Goal: Task Accomplishment & Management: Manage account settings

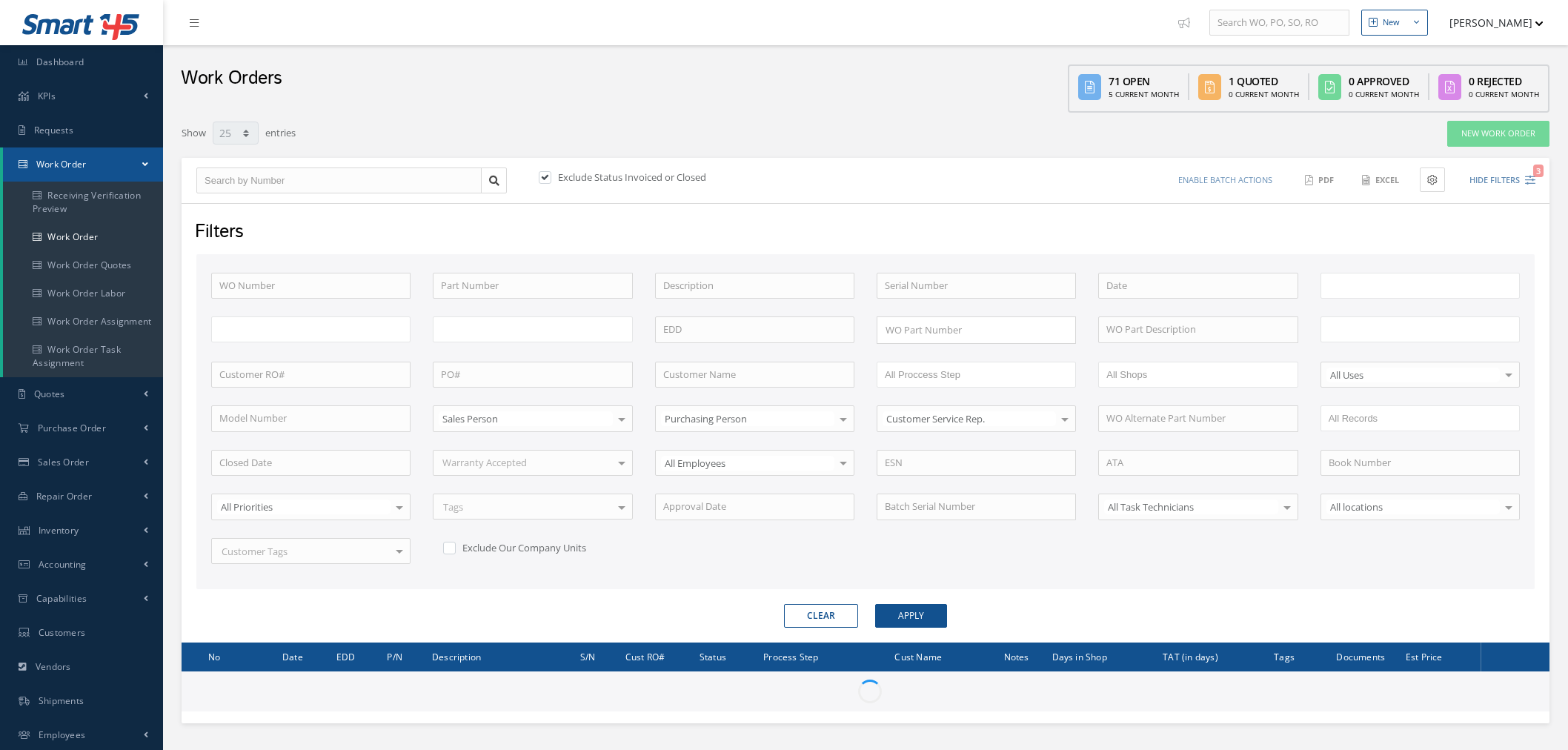
select select "25"
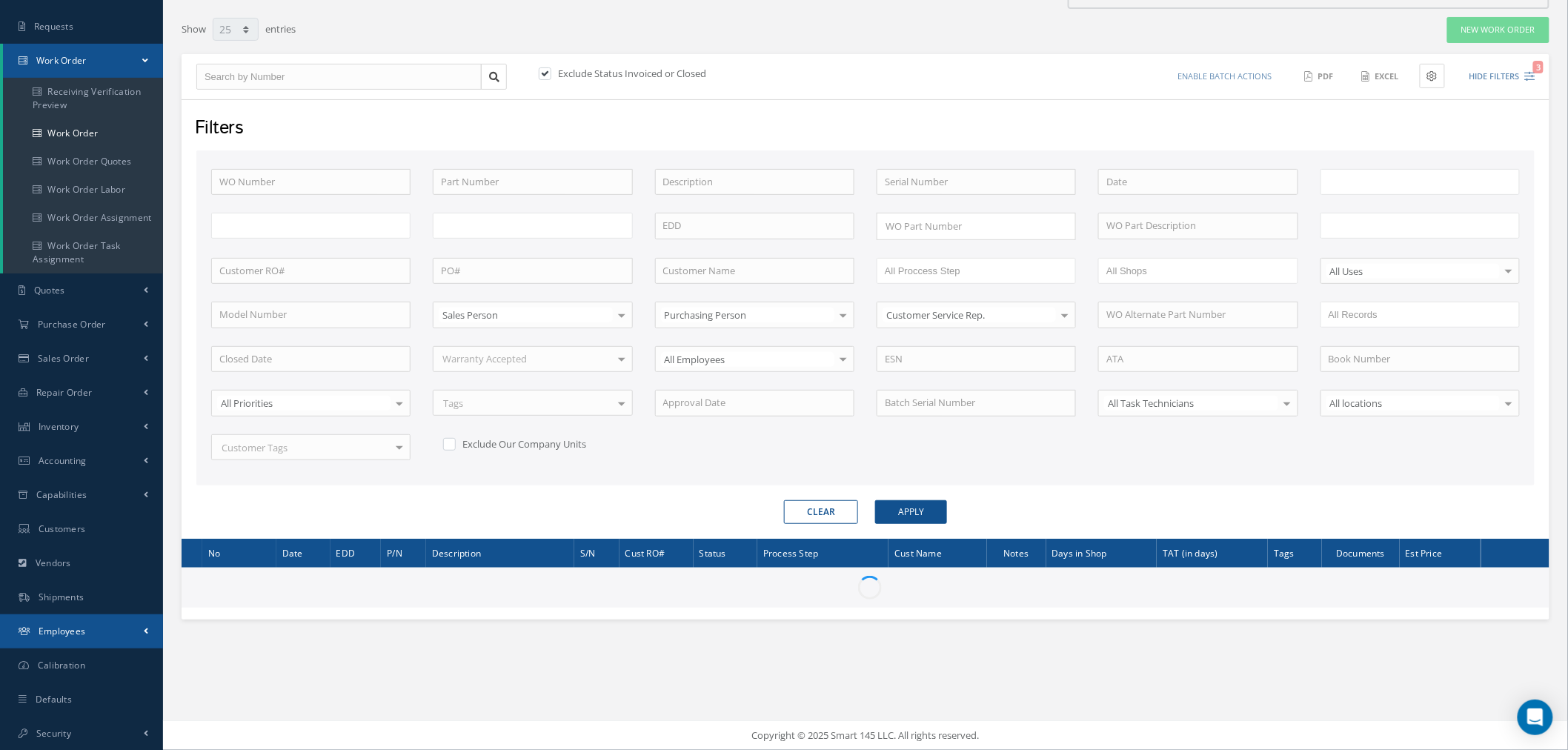
scroll to position [35, 0]
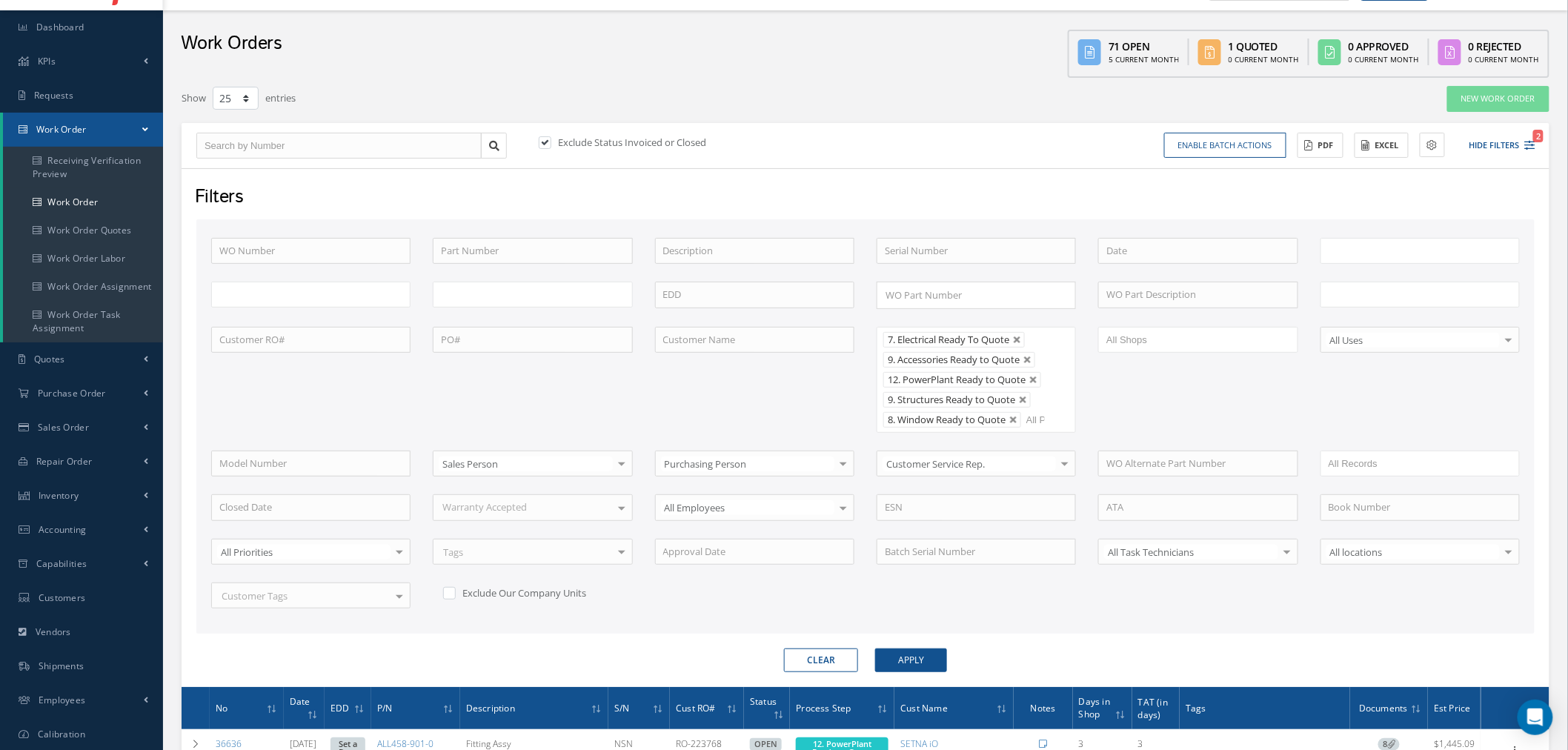
type input "All Work Request"
type input "All Work Performed"
type input "All Status"
type input "WO Part Status"
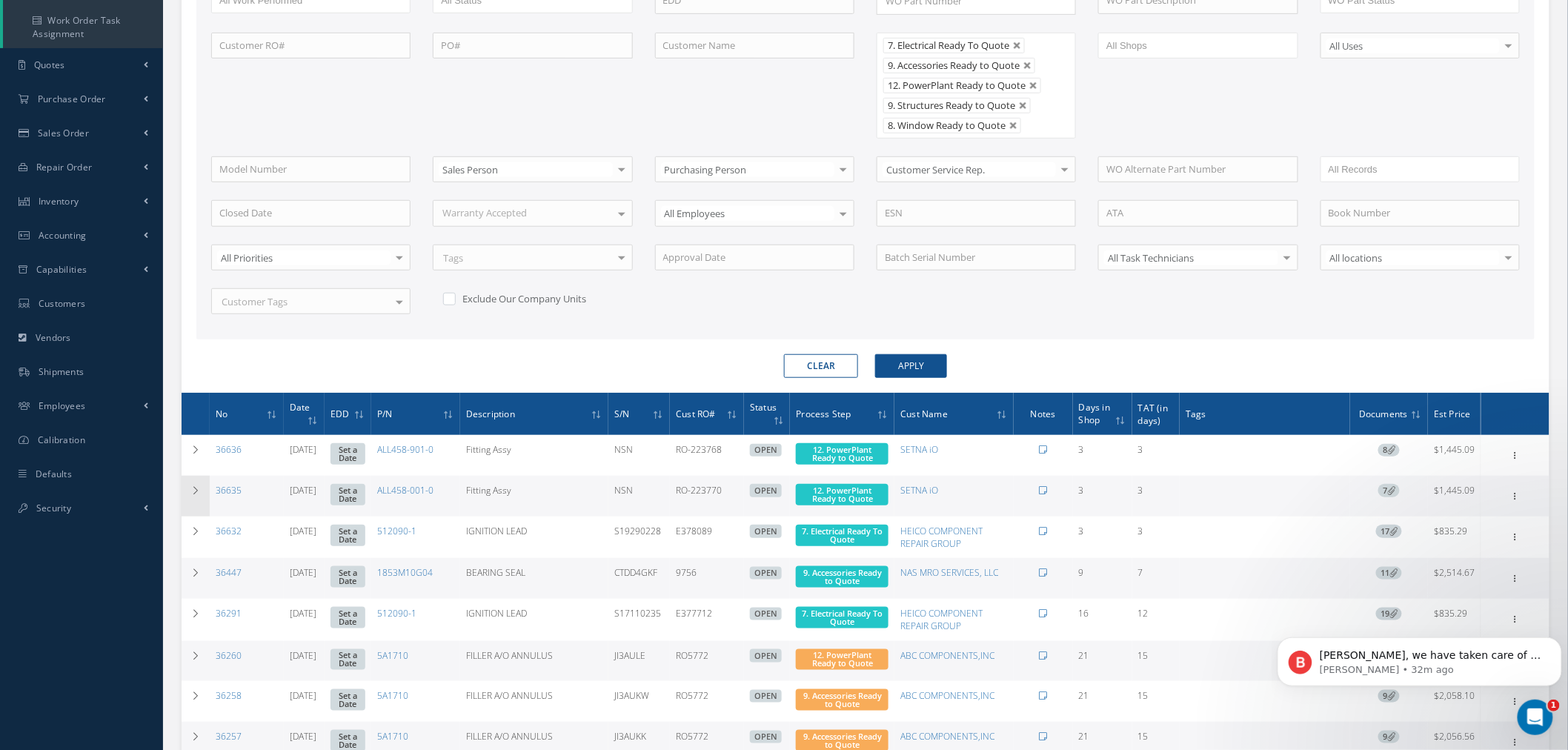
scroll to position [0, 0]
click at [53, 407] on span "Employees" at bounding box center [63, 405] width 47 height 12
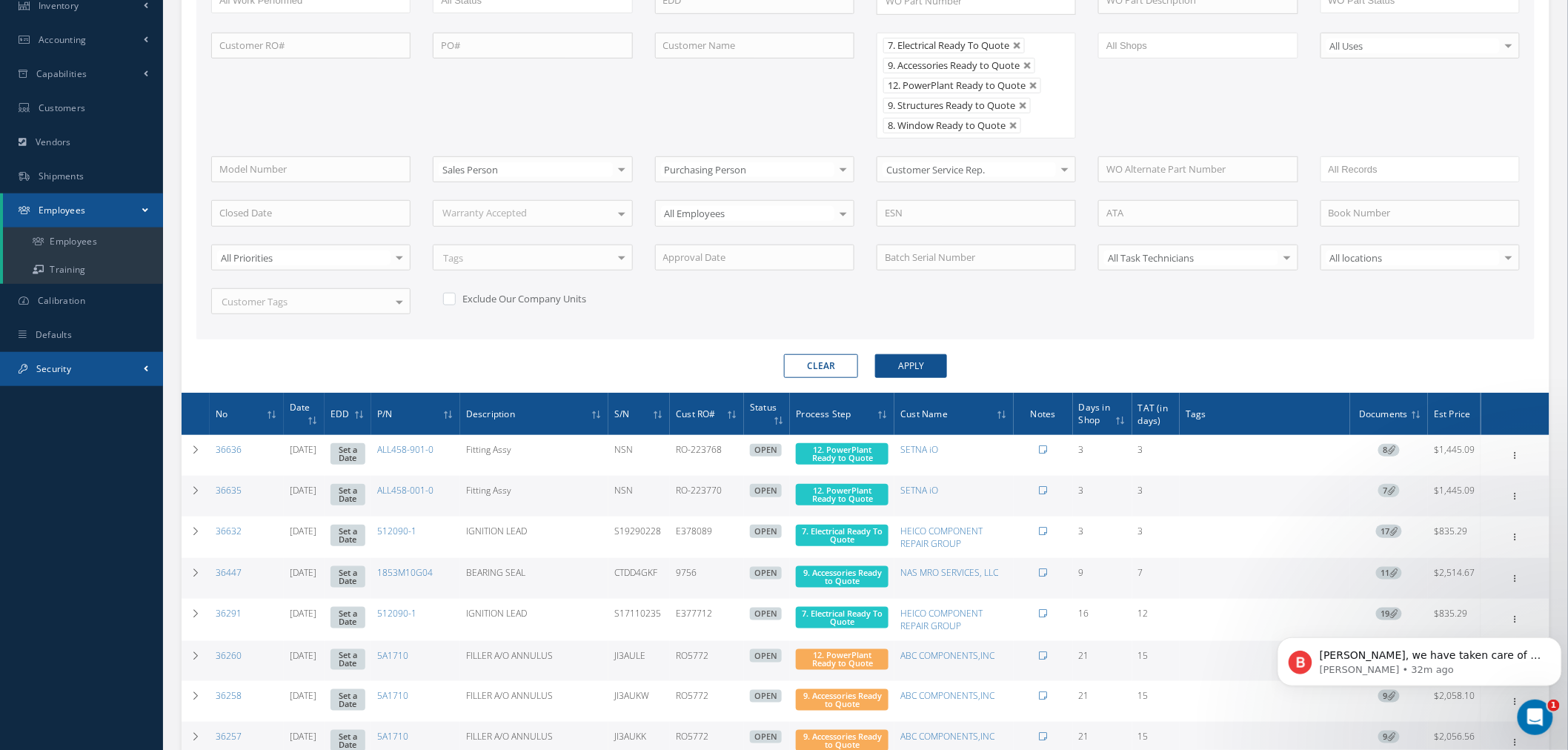
click at [65, 366] on span "Security" at bounding box center [53, 368] width 35 height 12
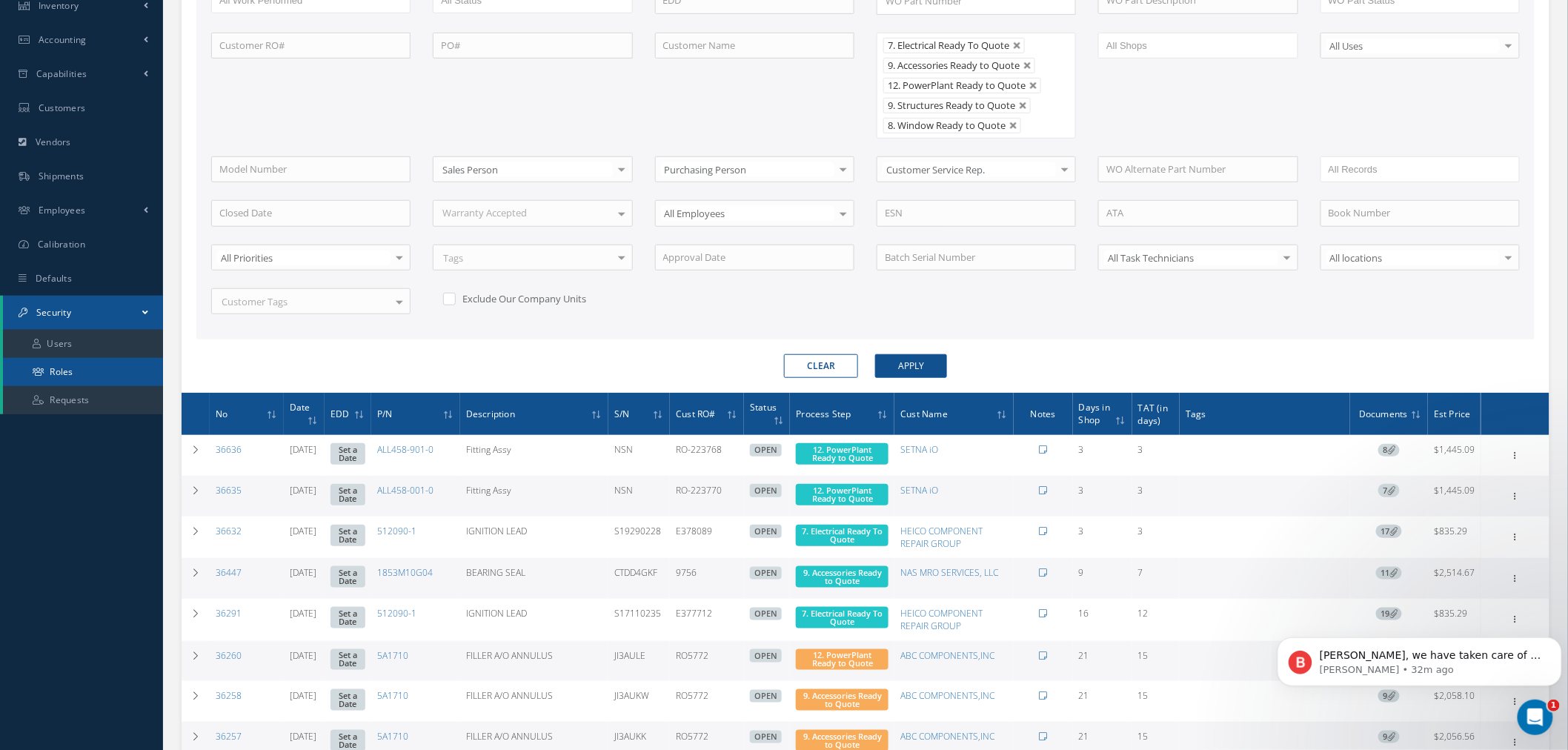
click at [86, 370] on link "Roles" at bounding box center [83, 372] width 160 height 28
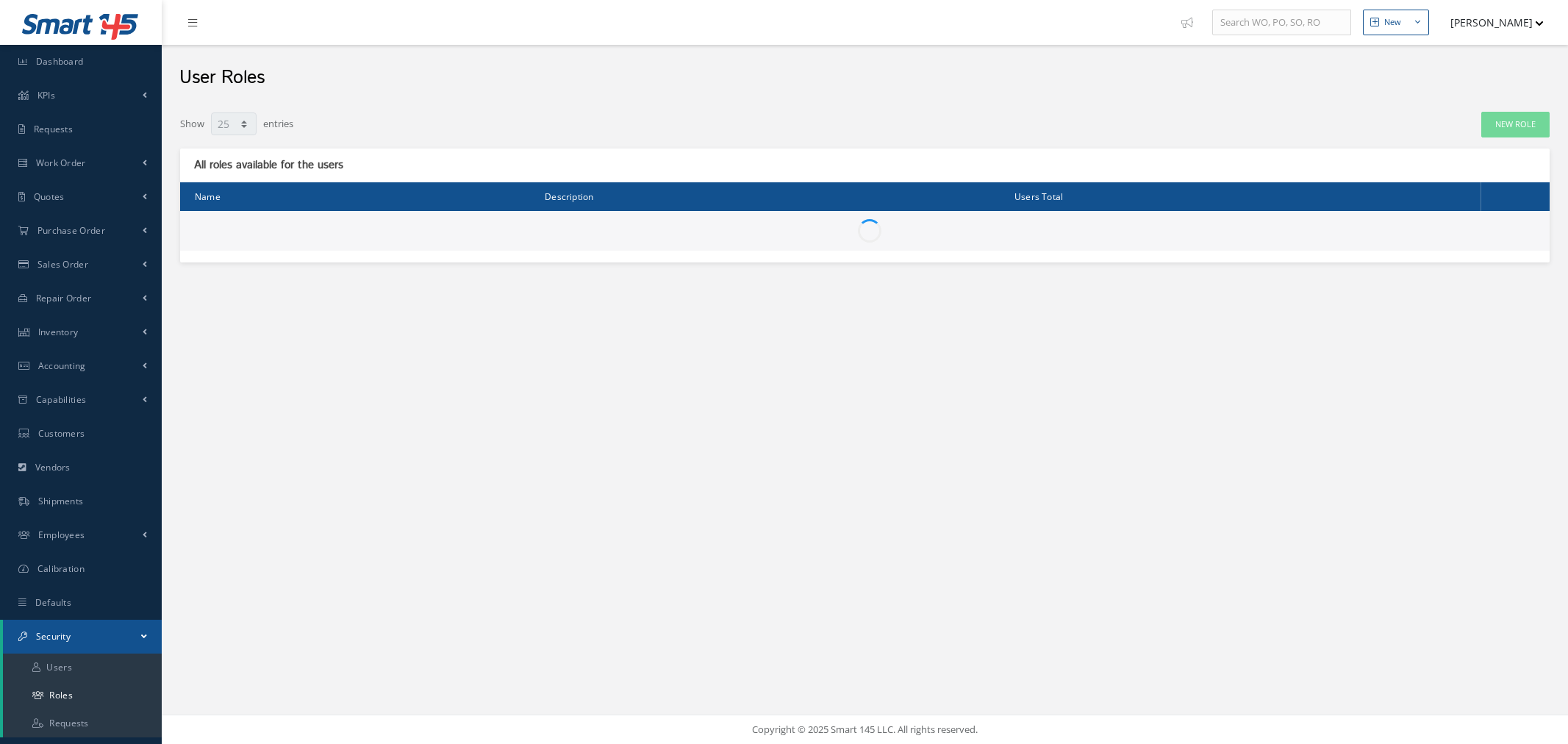
select select "25"
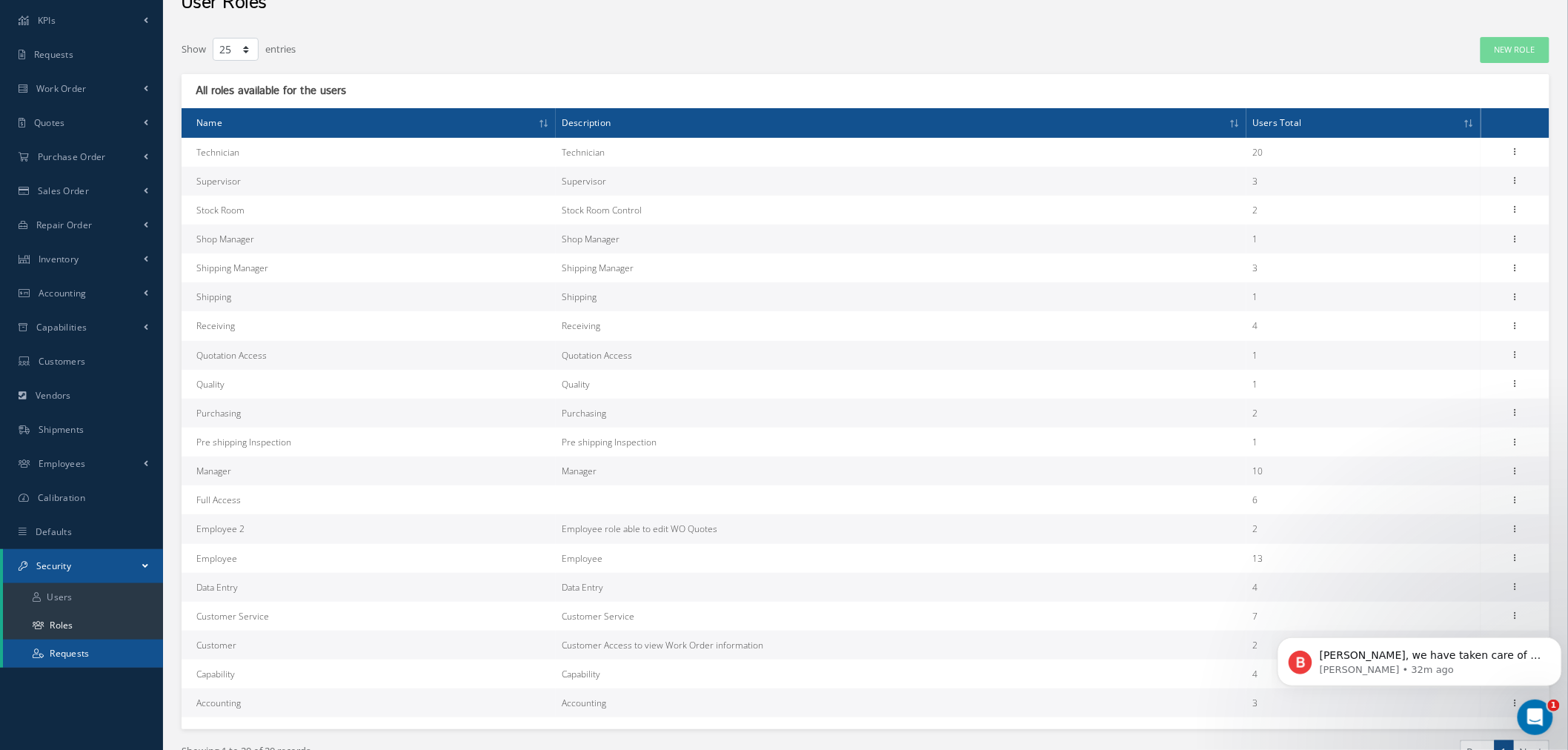
scroll to position [109, 0]
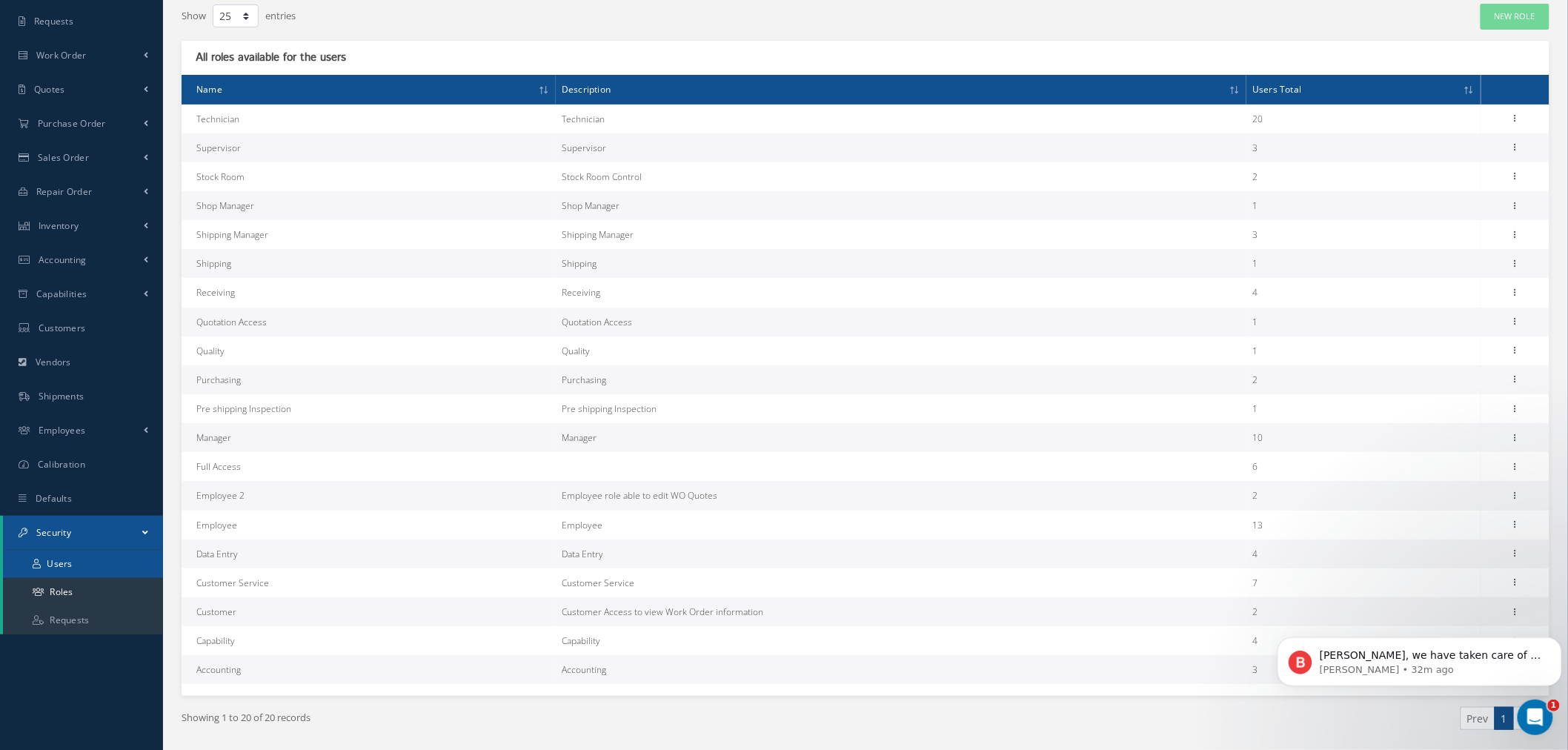
click at [75, 571] on link "Users" at bounding box center [83, 564] width 160 height 28
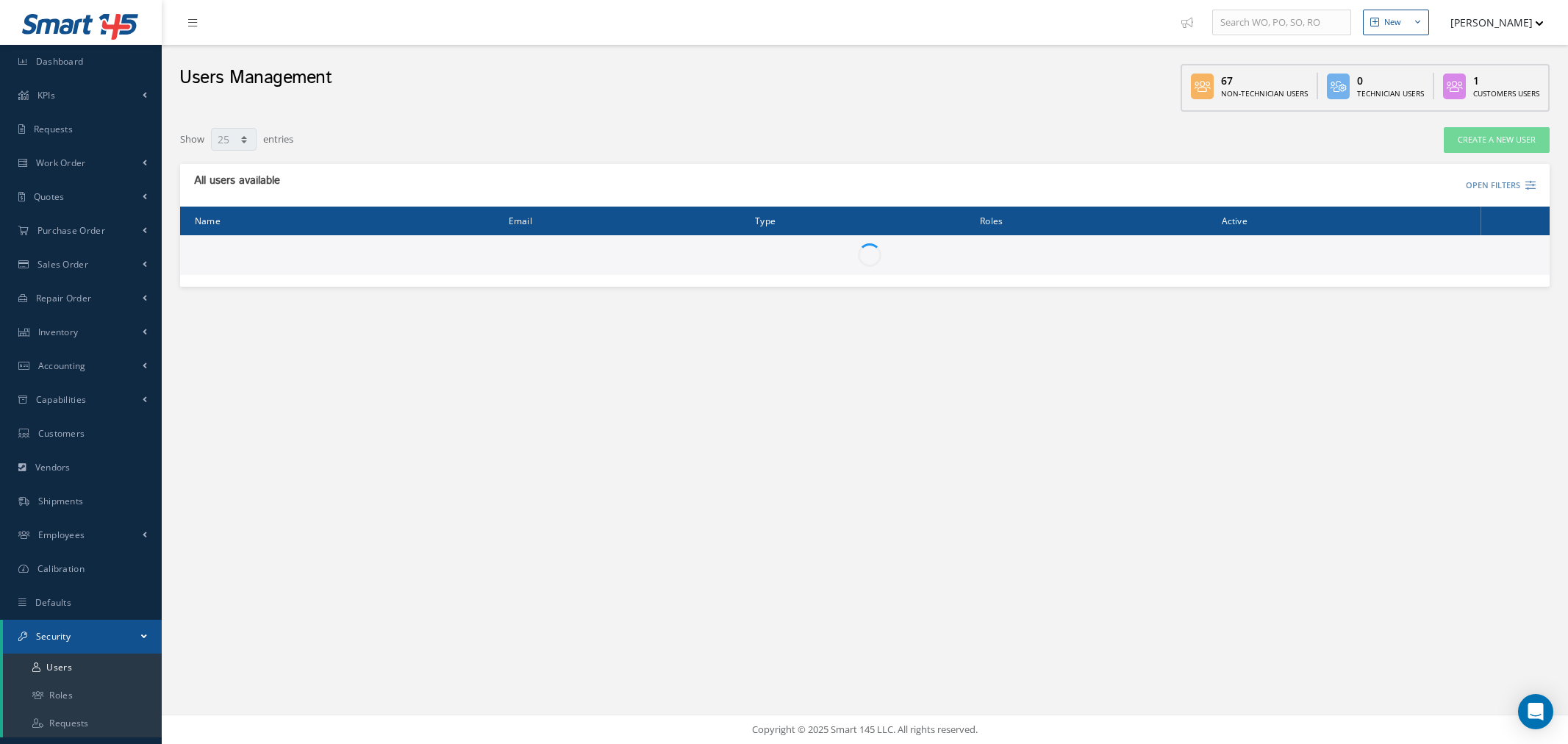
select select "25"
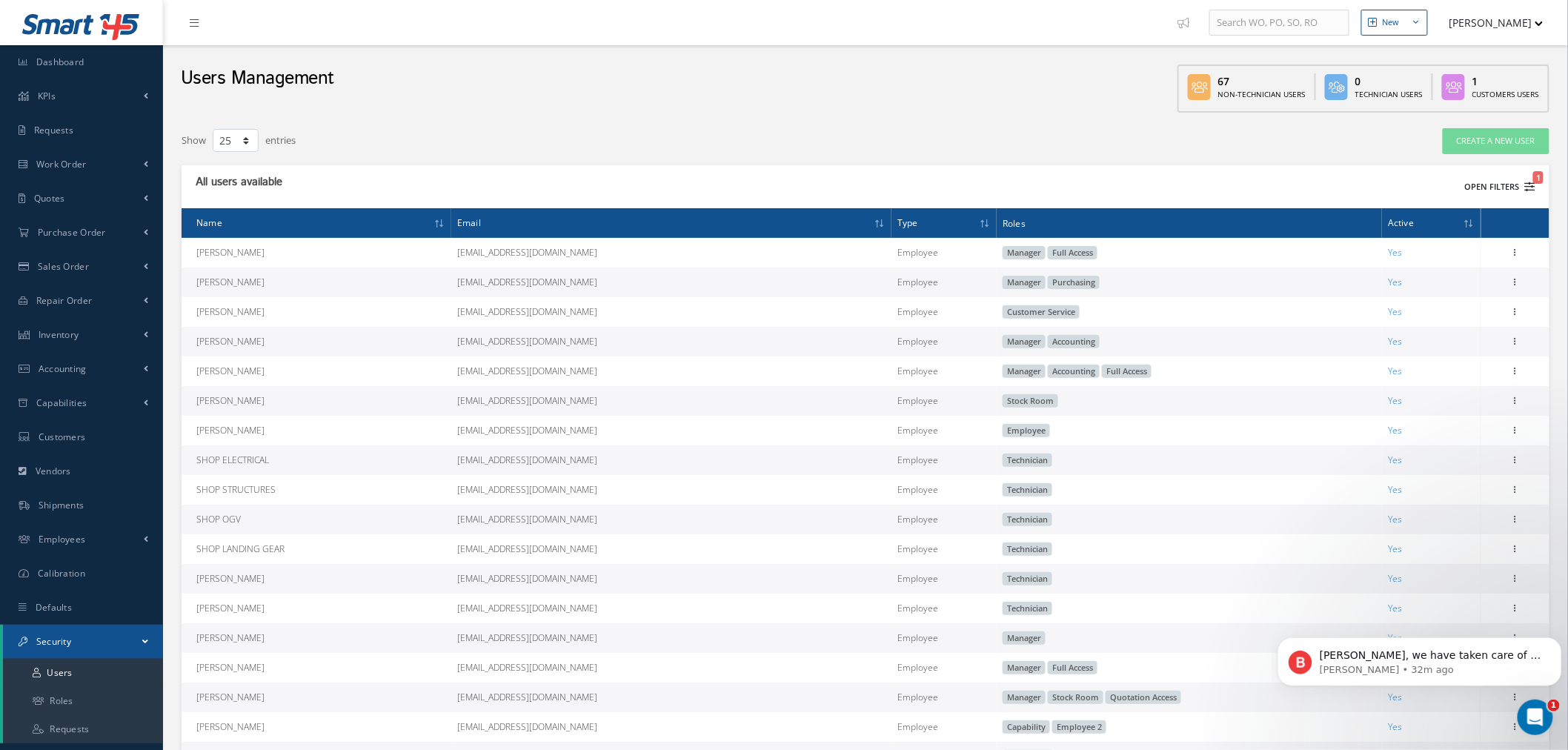
click at [1511, 175] on button "Open Filters 1" at bounding box center [1493, 187] width 84 height 25
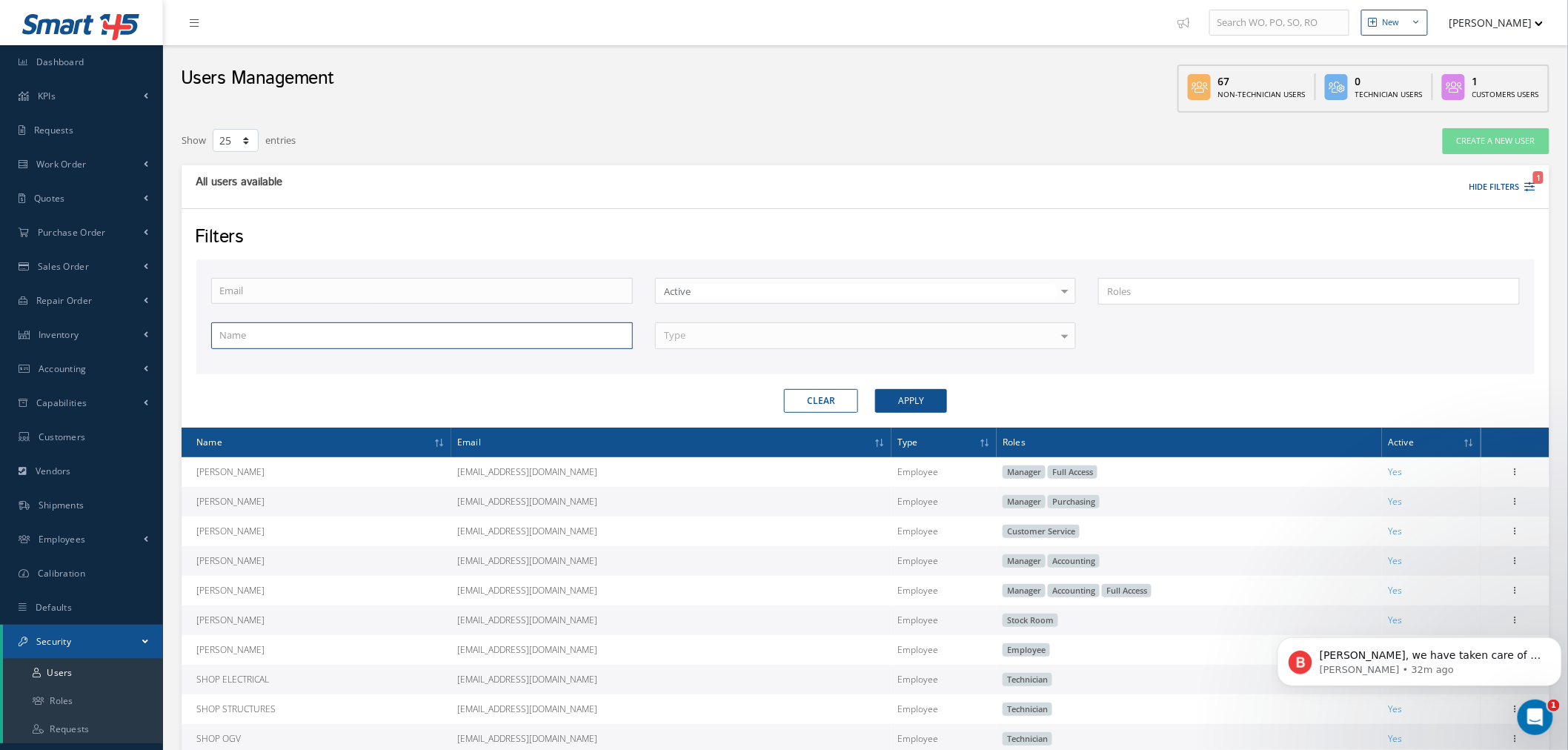
click at [461, 336] on input "text" at bounding box center [421, 336] width 421 height 27
type input "kevin"
click at [927, 394] on button "Apply" at bounding box center [911, 401] width 72 height 24
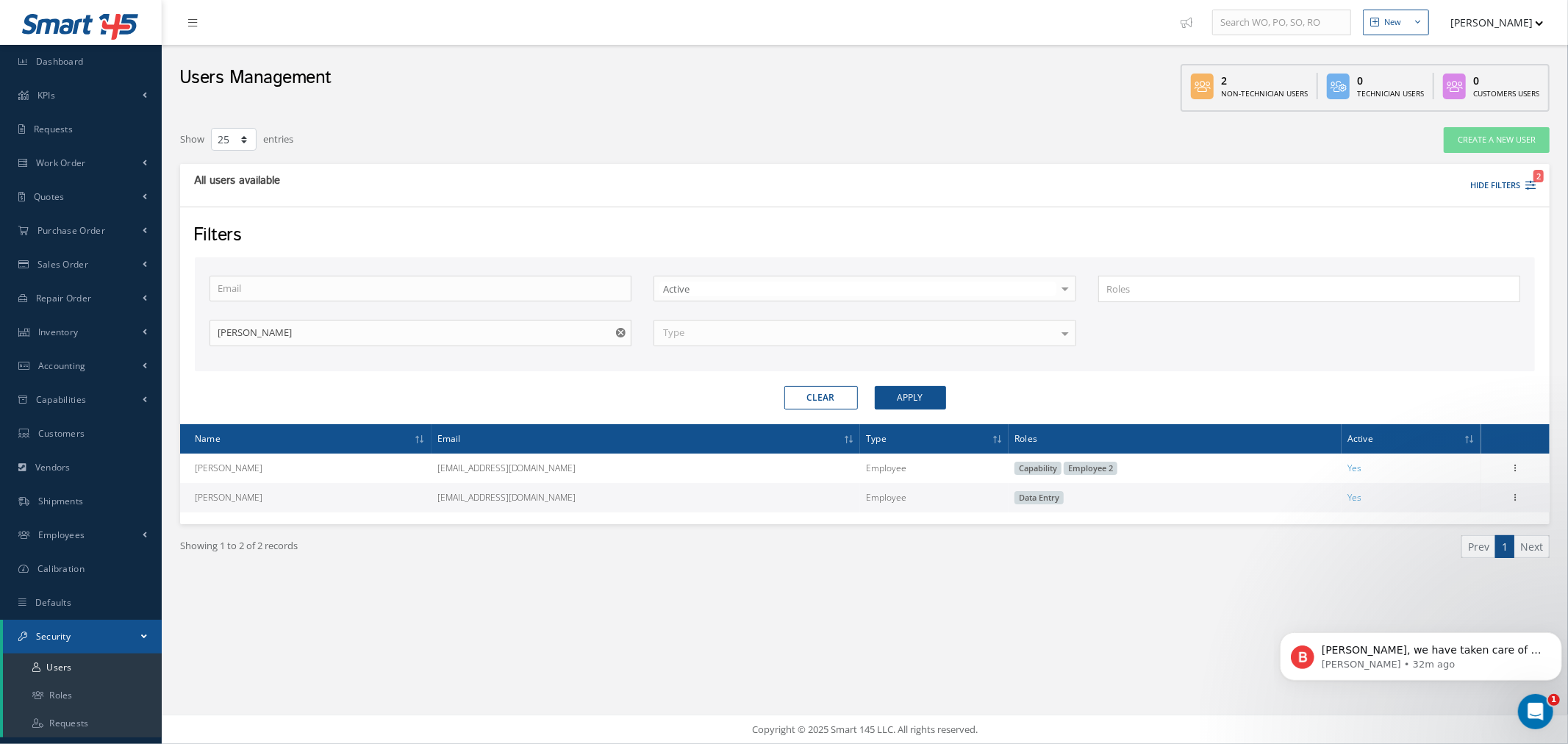
click at [621, 336] on button "button" at bounding box center [622, 333] width 19 height 26
click at [542, 332] on input "text" at bounding box center [420, 333] width 422 height 26
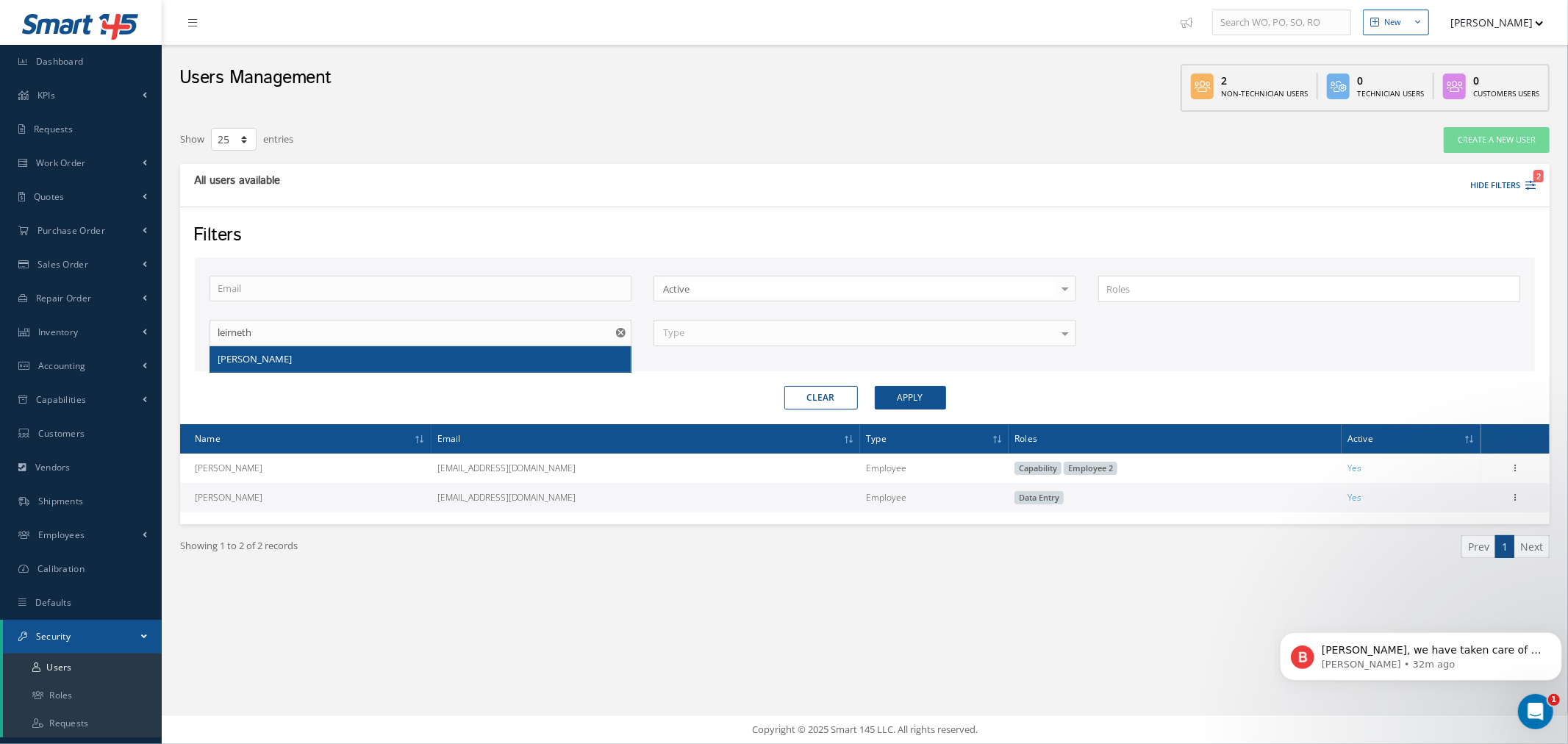
click at [522, 360] on div "[PERSON_NAME]" at bounding box center [420, 360] width 406 height 15
type input "[PERSON_NAME]"
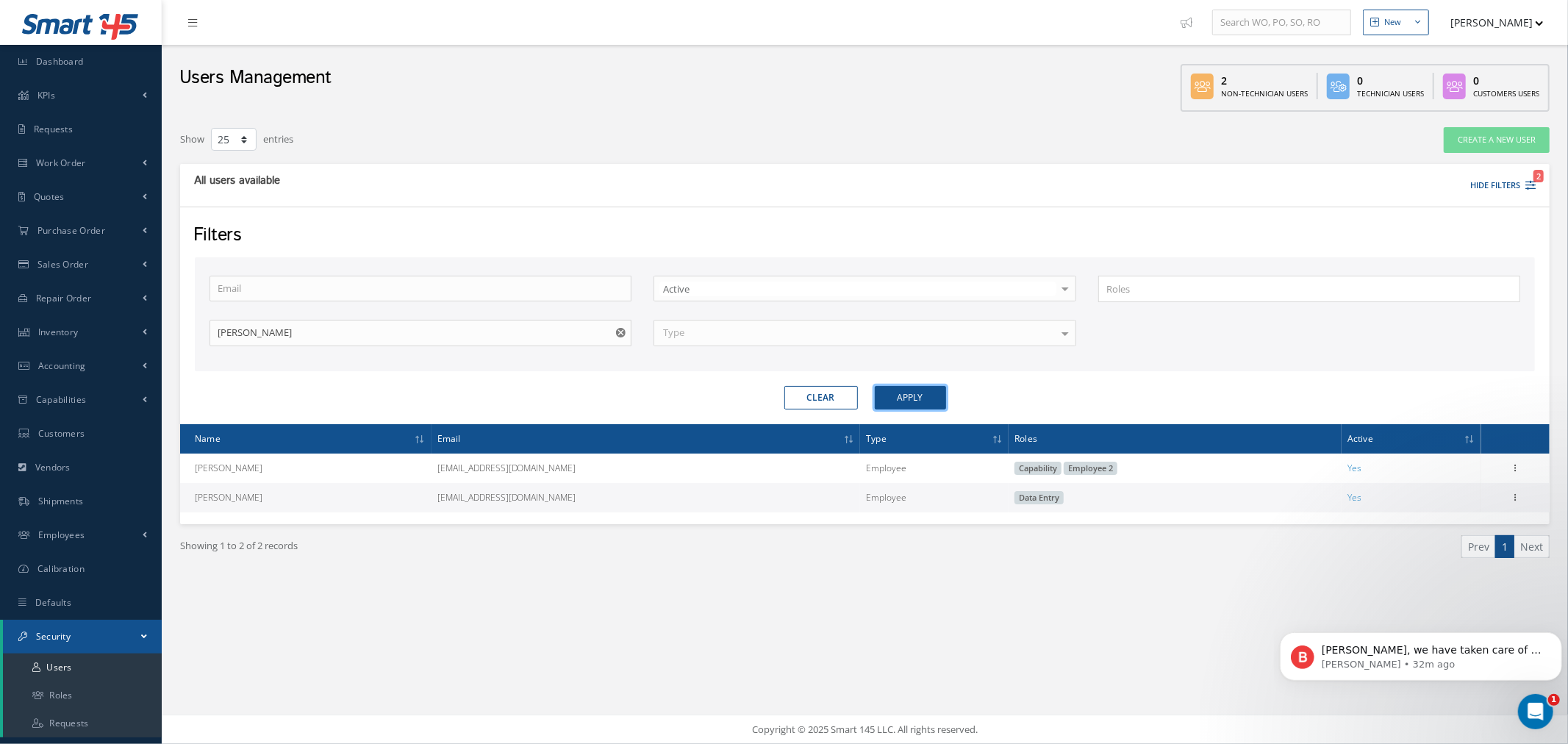
click at [896, 394] on button "Apply" at bounding box center [911, 397] width 72 height 24
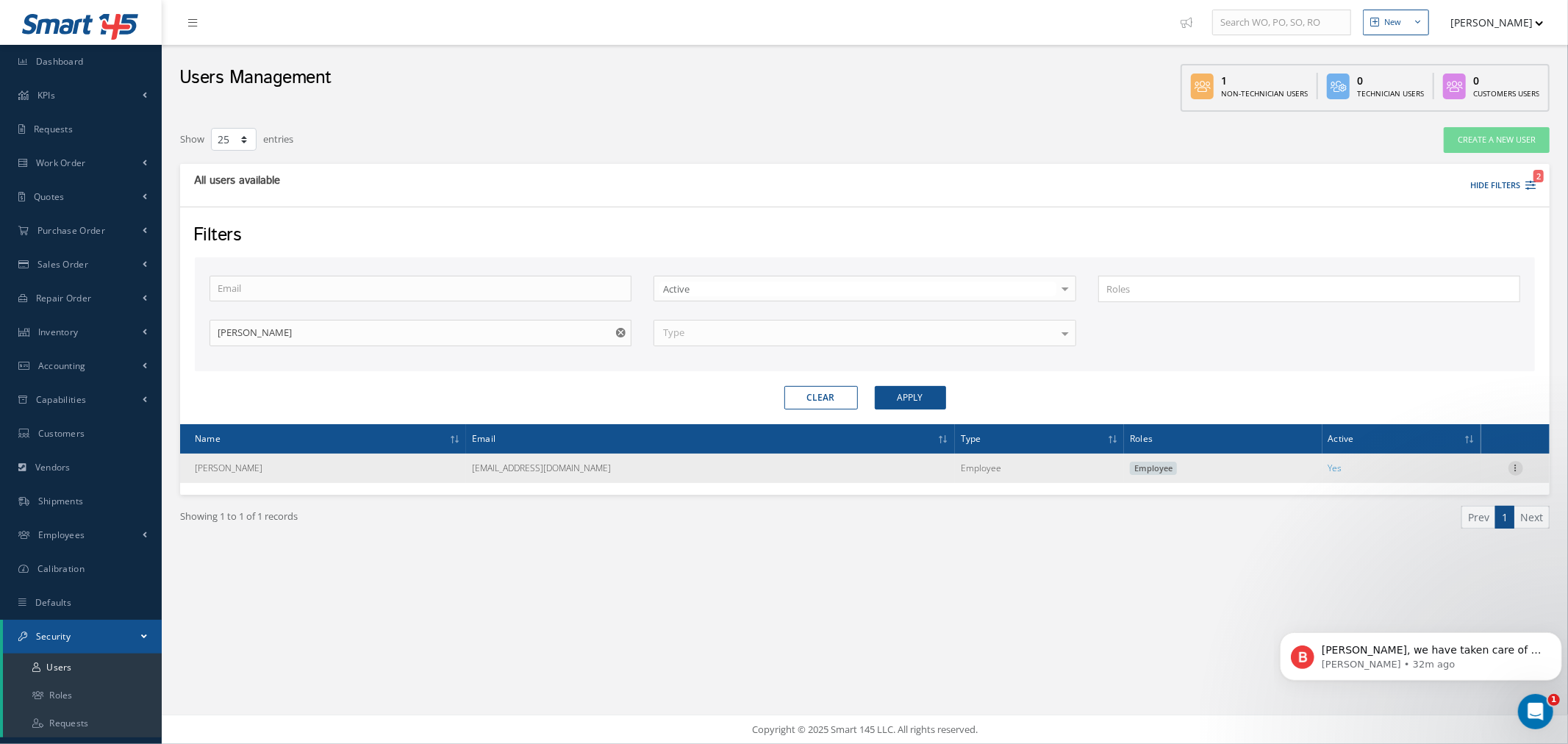
click at [1511, 461] on icon at bounding box center [1516, 466] width 15 height 11
click at [1456, 474] on link "Edit" at bounding box center [1447, 477] width 116 height 19
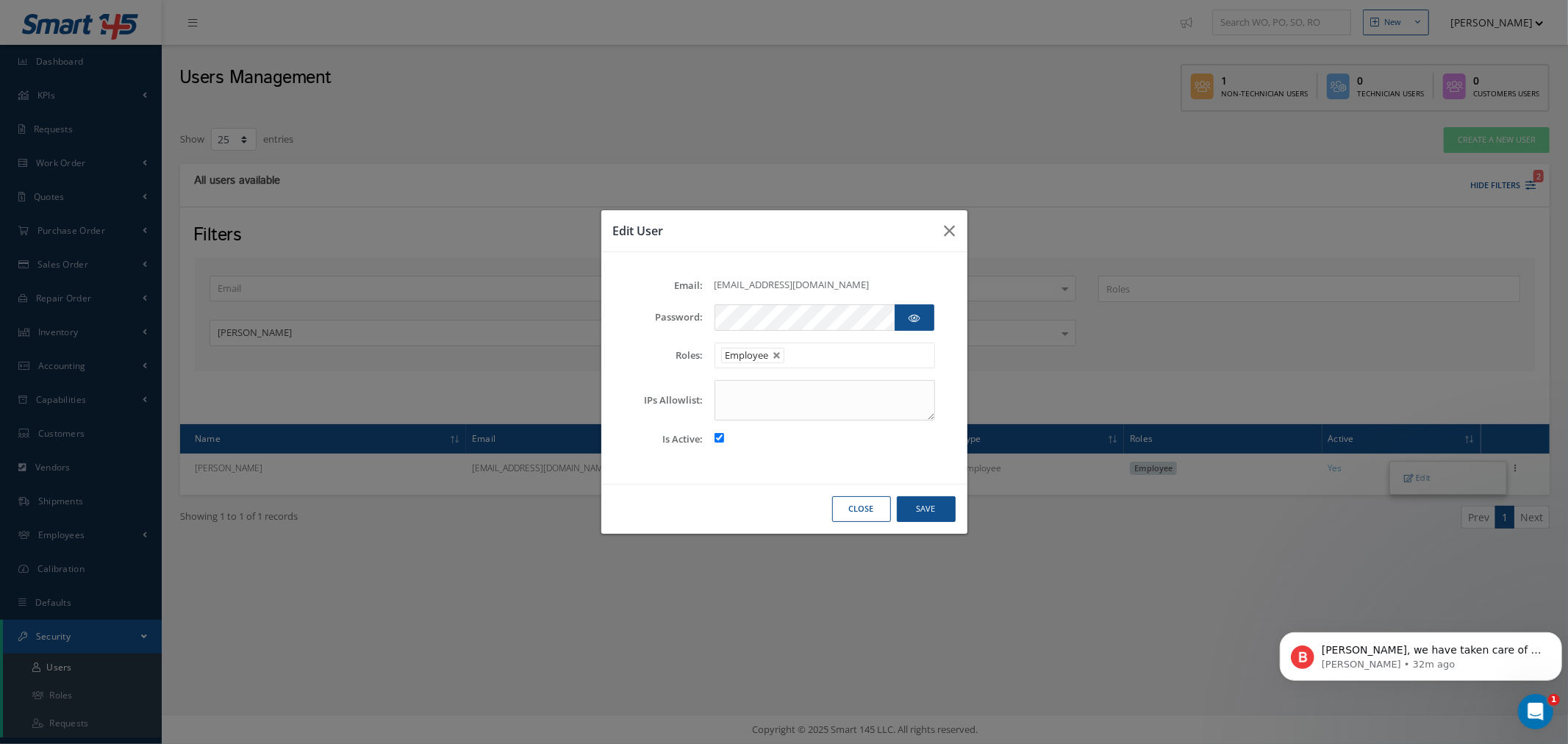
click at [809, 361] on li at bounding box center [799, 355] width 28 height 20
type input "em"
click at [919, 503] on button "Save" at bounding box center [926, 509] width 58 height 25
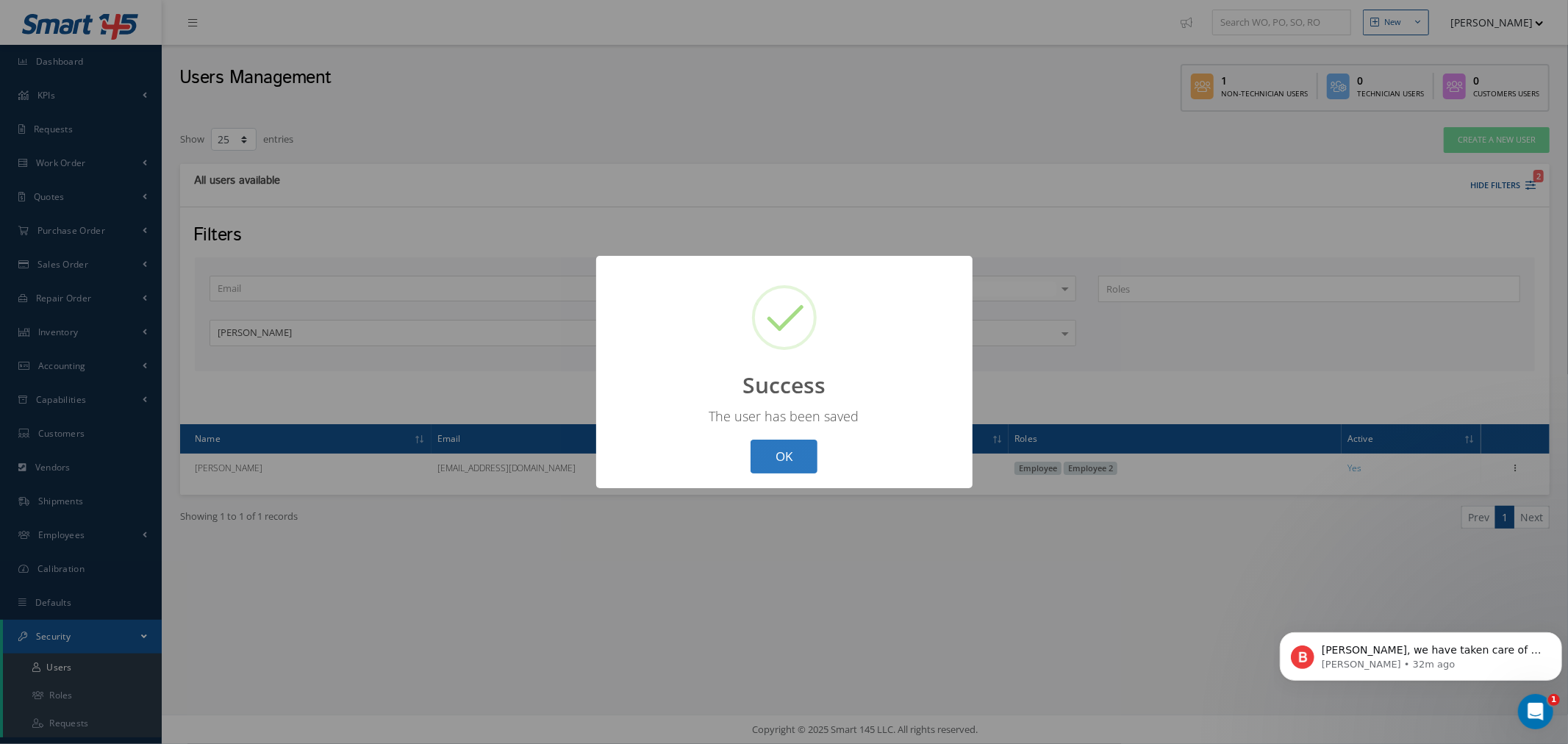
click at [778, 465] on button "OK" at bounding box center [784, 457] width 67 height 35
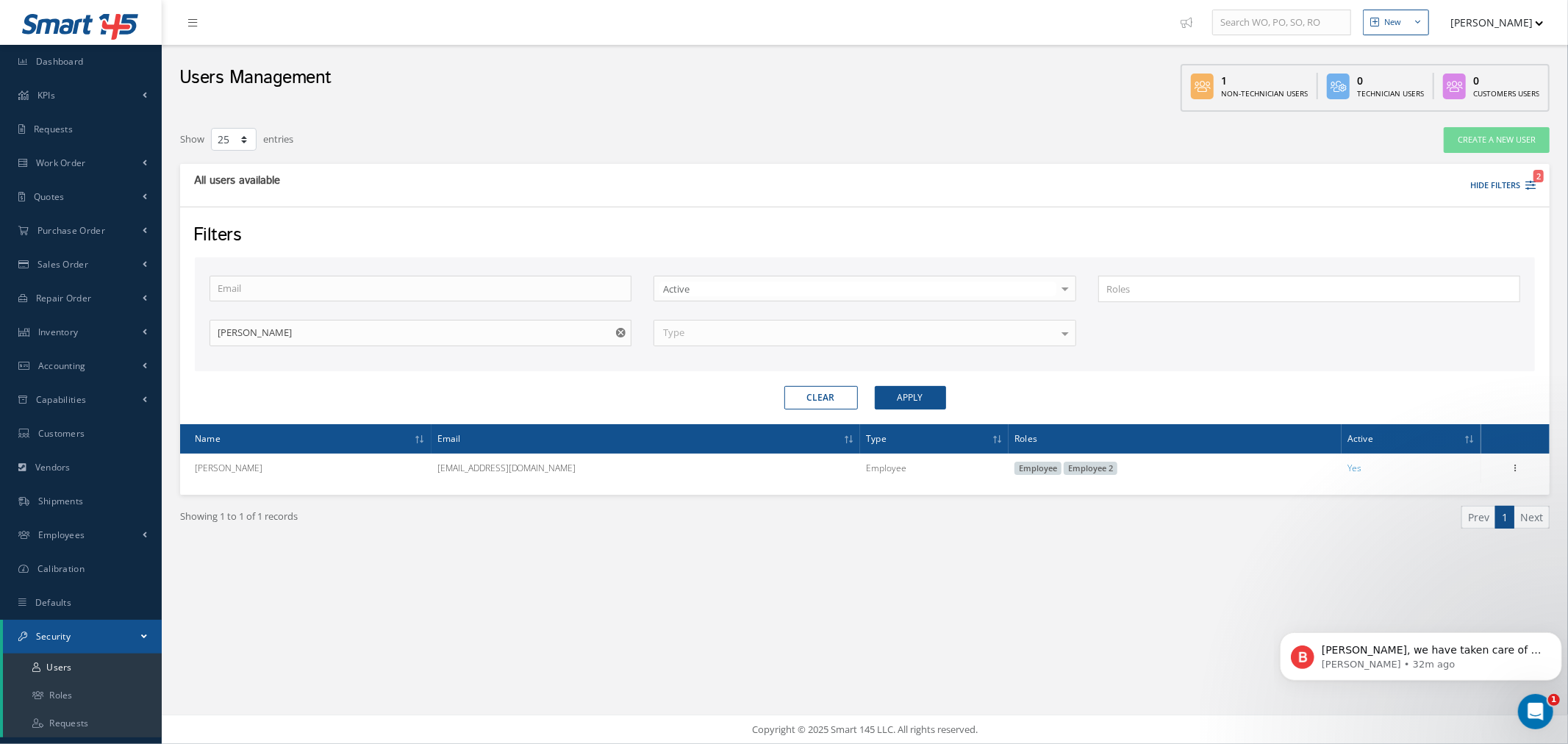
click at [1464, 35] on button "[PERSON_NAME]" at bounding box center [1490, 23] width 107 height 28
click at [1473, 171] on link "Logout" at bounding box center [1484, 174] width 118 height 25
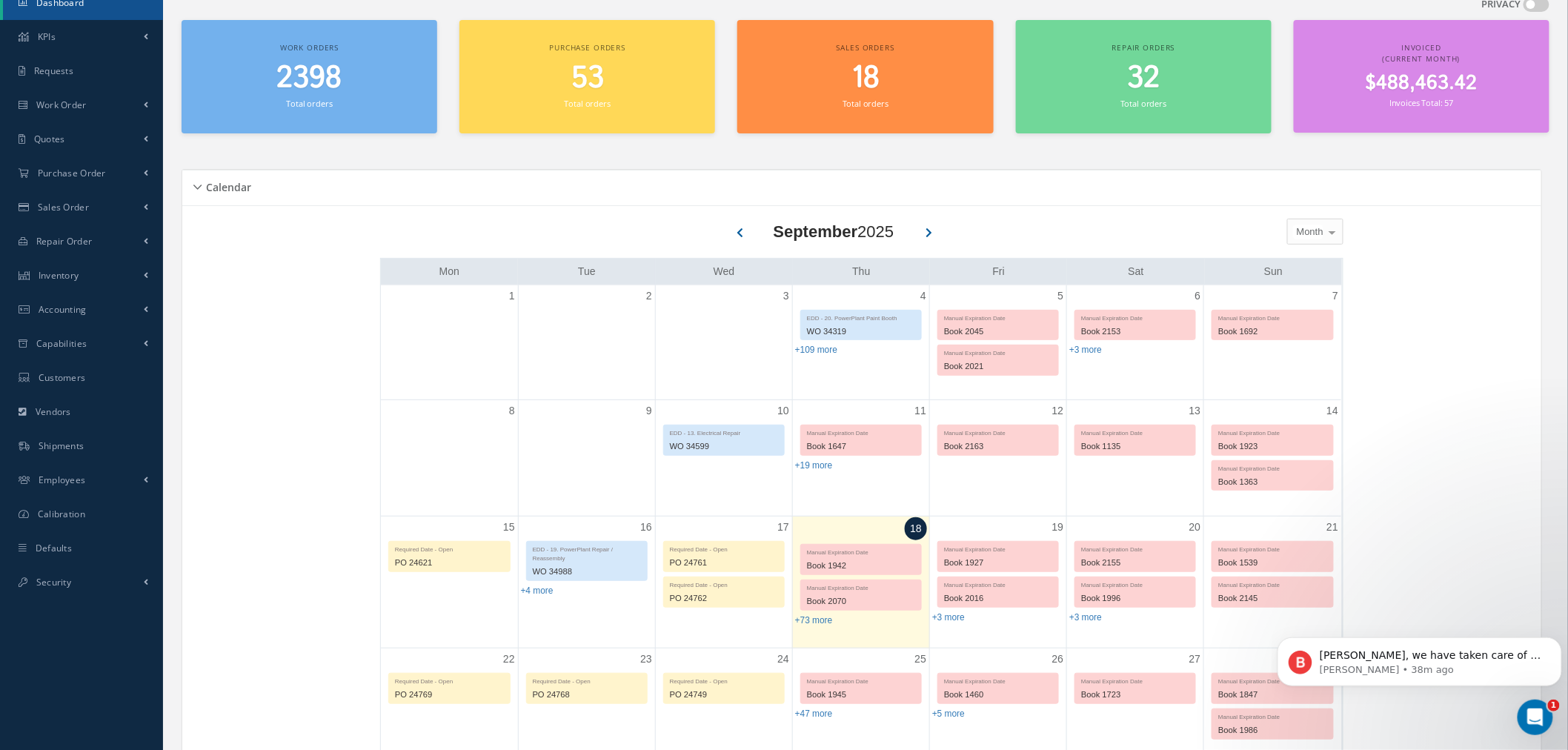
scroll to position [109, 0]
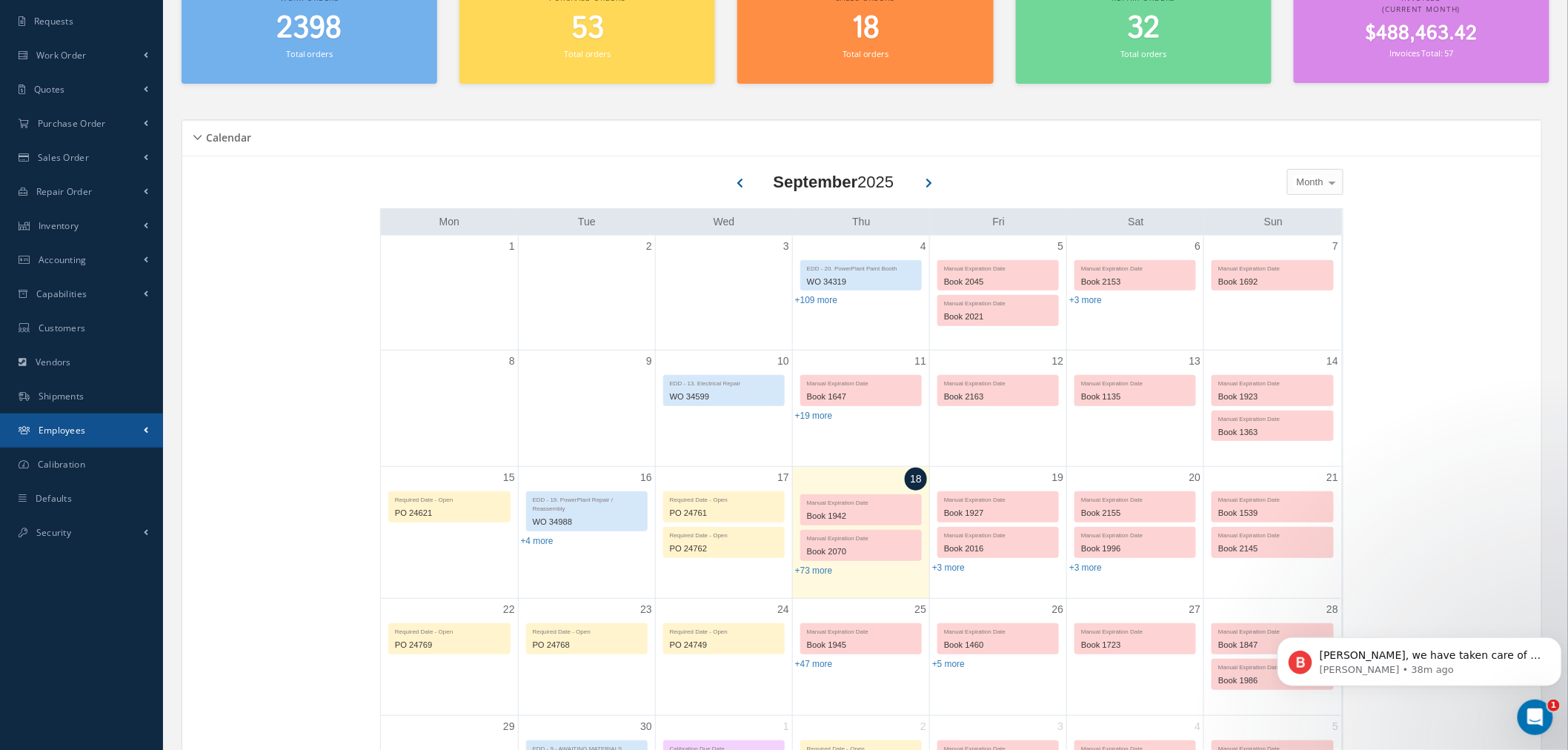
click at [122, 423] on link "Employees" at bounding box center [82, 431] width 163 height 34
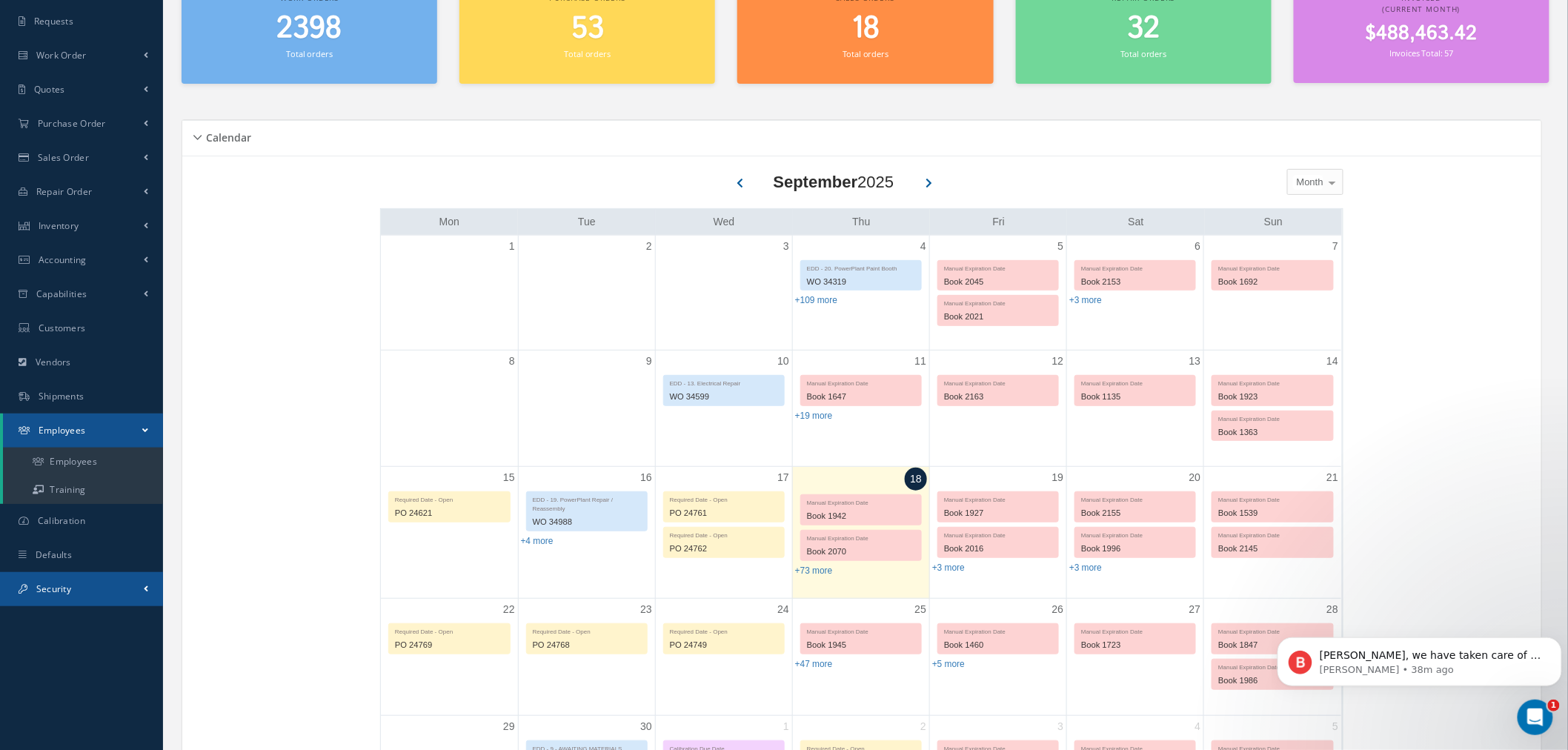
click at [109, 583] on link "Security" at bounding box center [82, 590] width 163 height 34
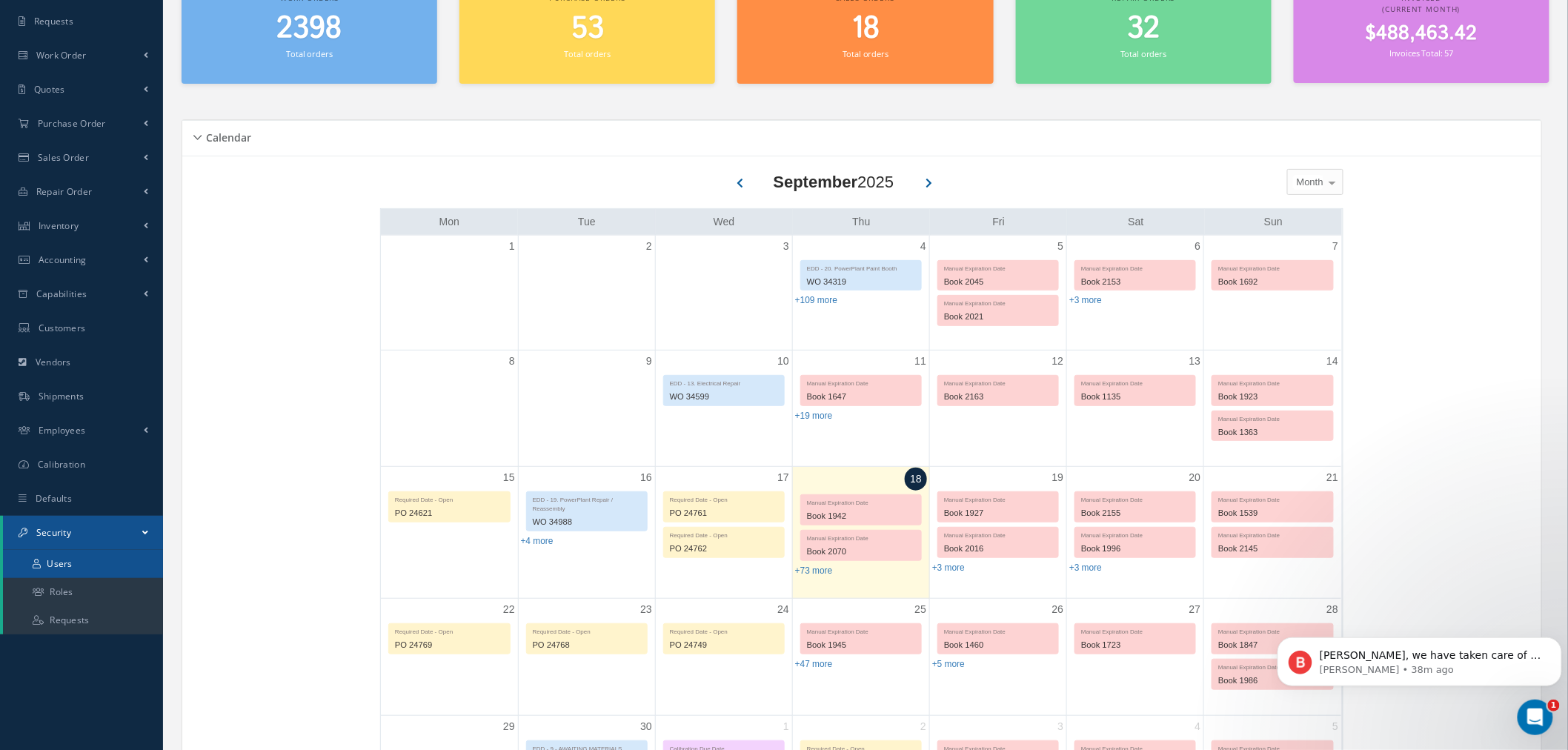
click at [101, 565] on link "Users" at bounding box center [83, 564] width 160 height 28
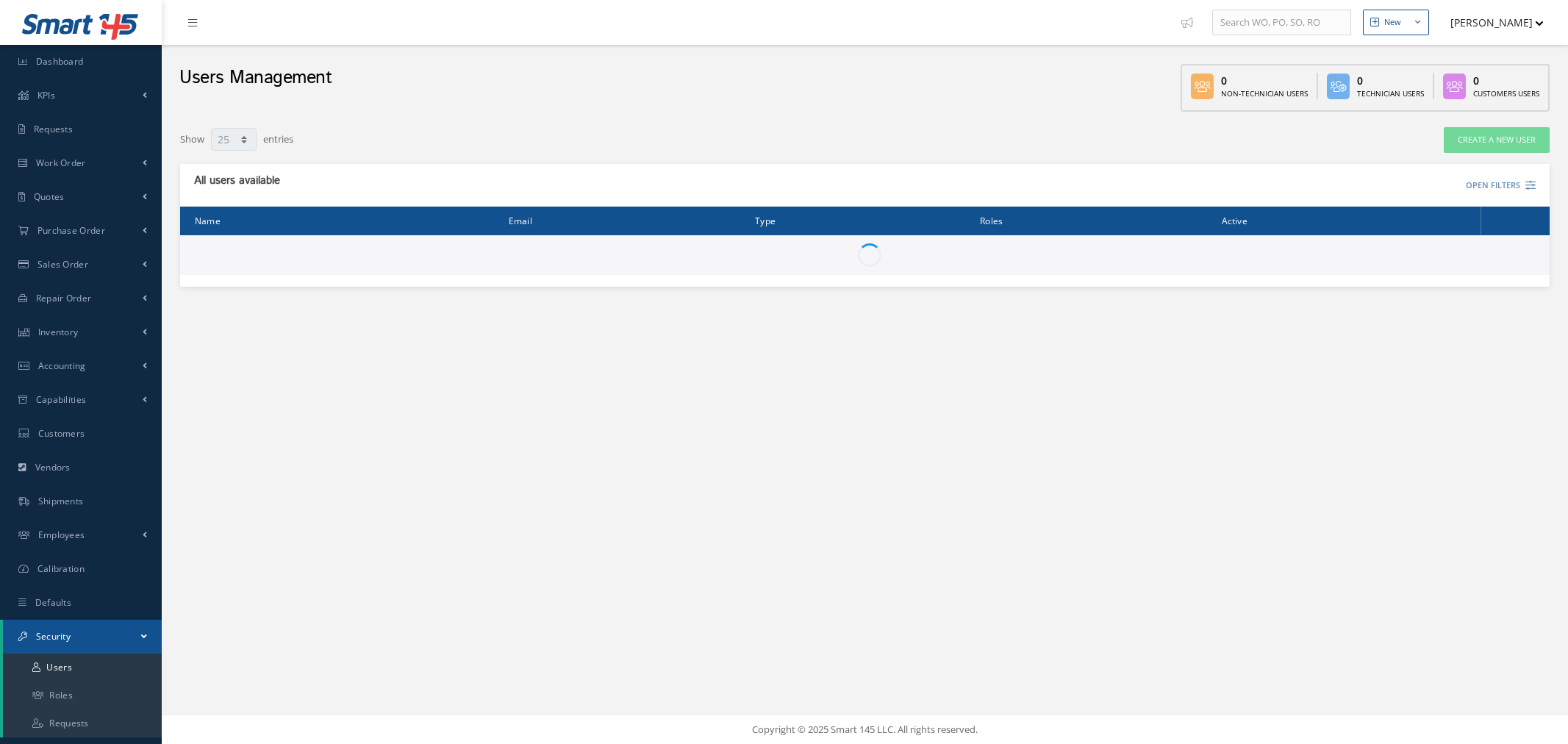
select select "25"
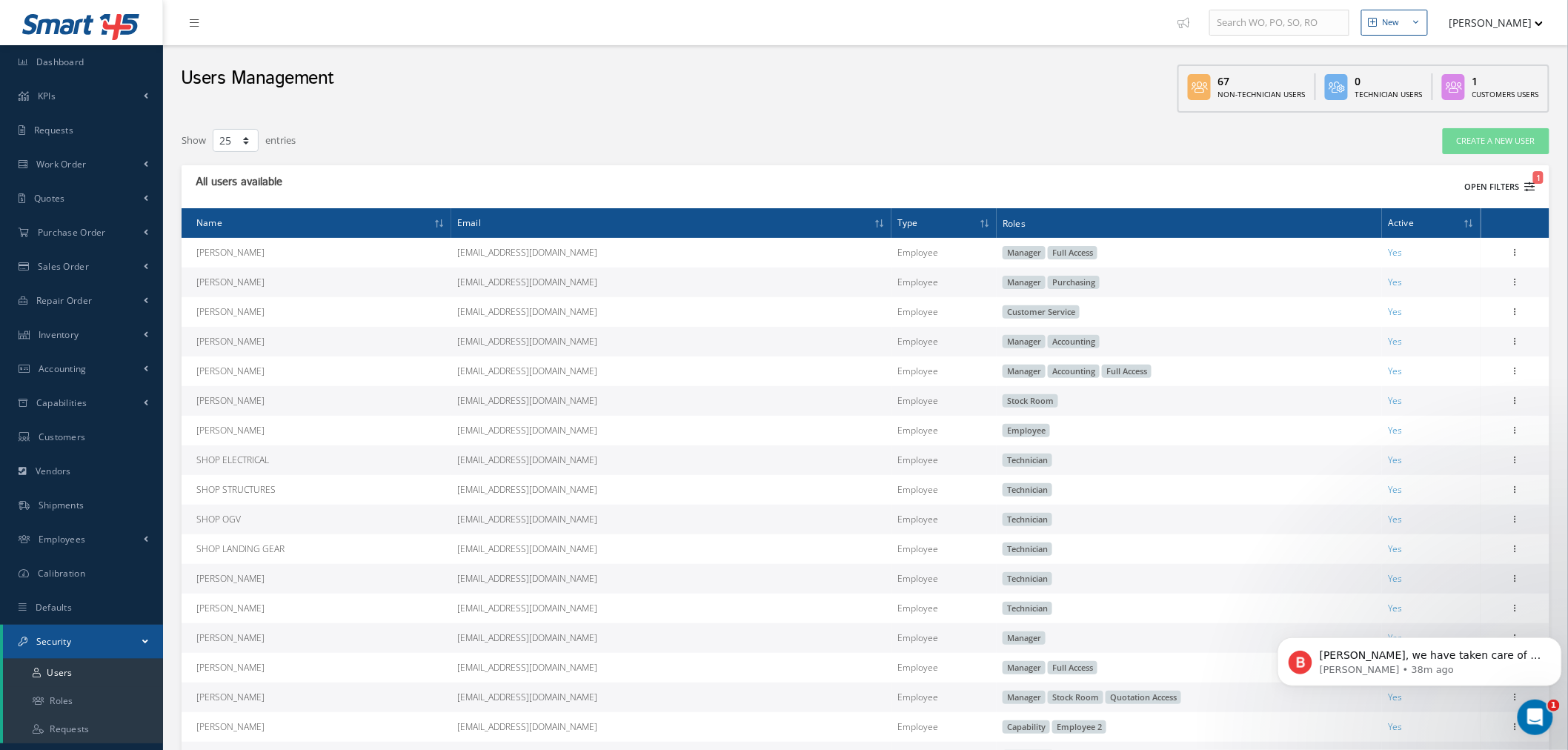
click at [1489, 194] on button "Open Filters 1" at bounding box center [1493, 187] width 84 height 25
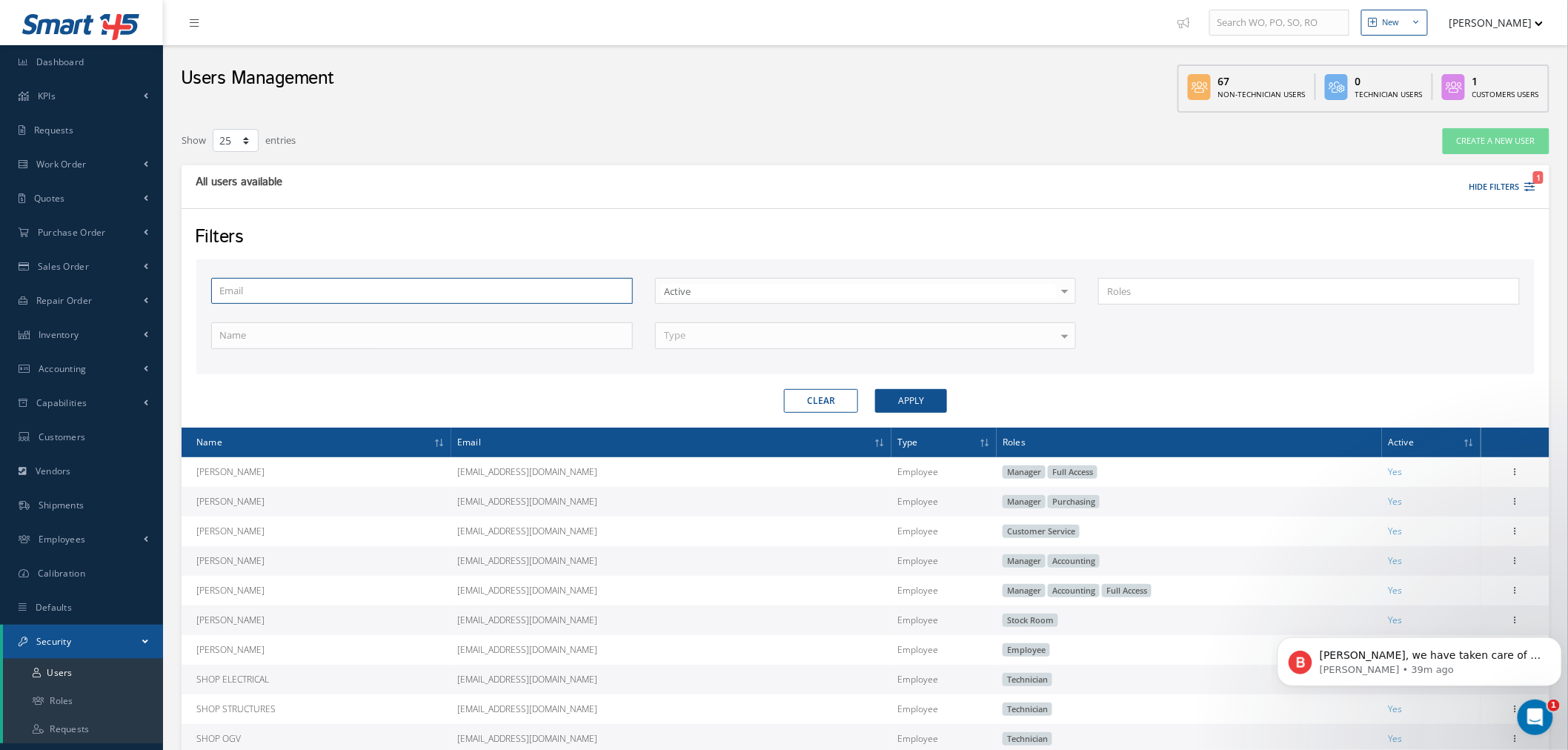
click at [339, 288] on input "text" at bounding box center [421, 291] width 421 height 27
click at [307, 328] on input "text" at bounding box center [421, 336] width 421 height 27
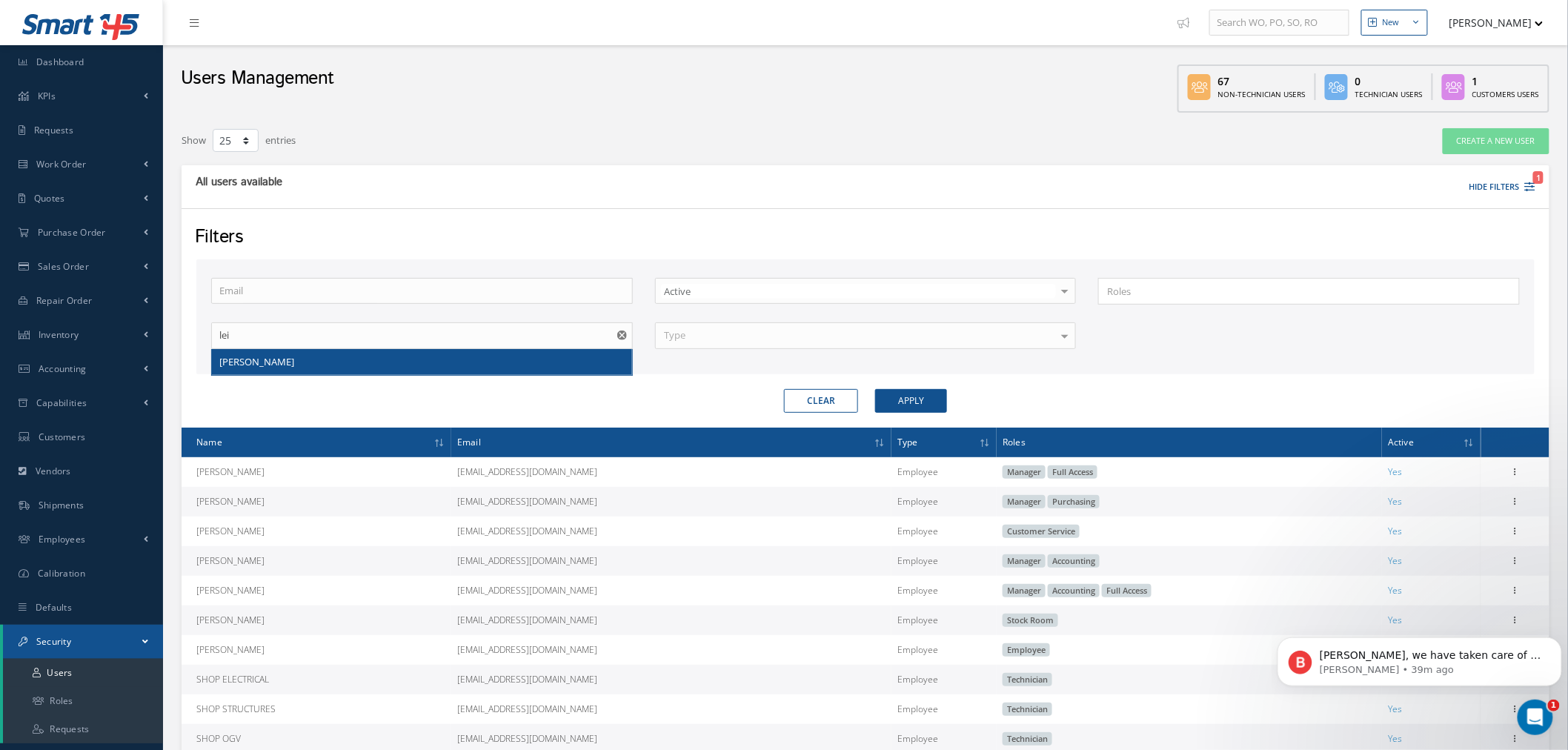
click at [514, 374] on div "[PERSON_NAME]" at bounding box center [421, 363] width 421 height 28
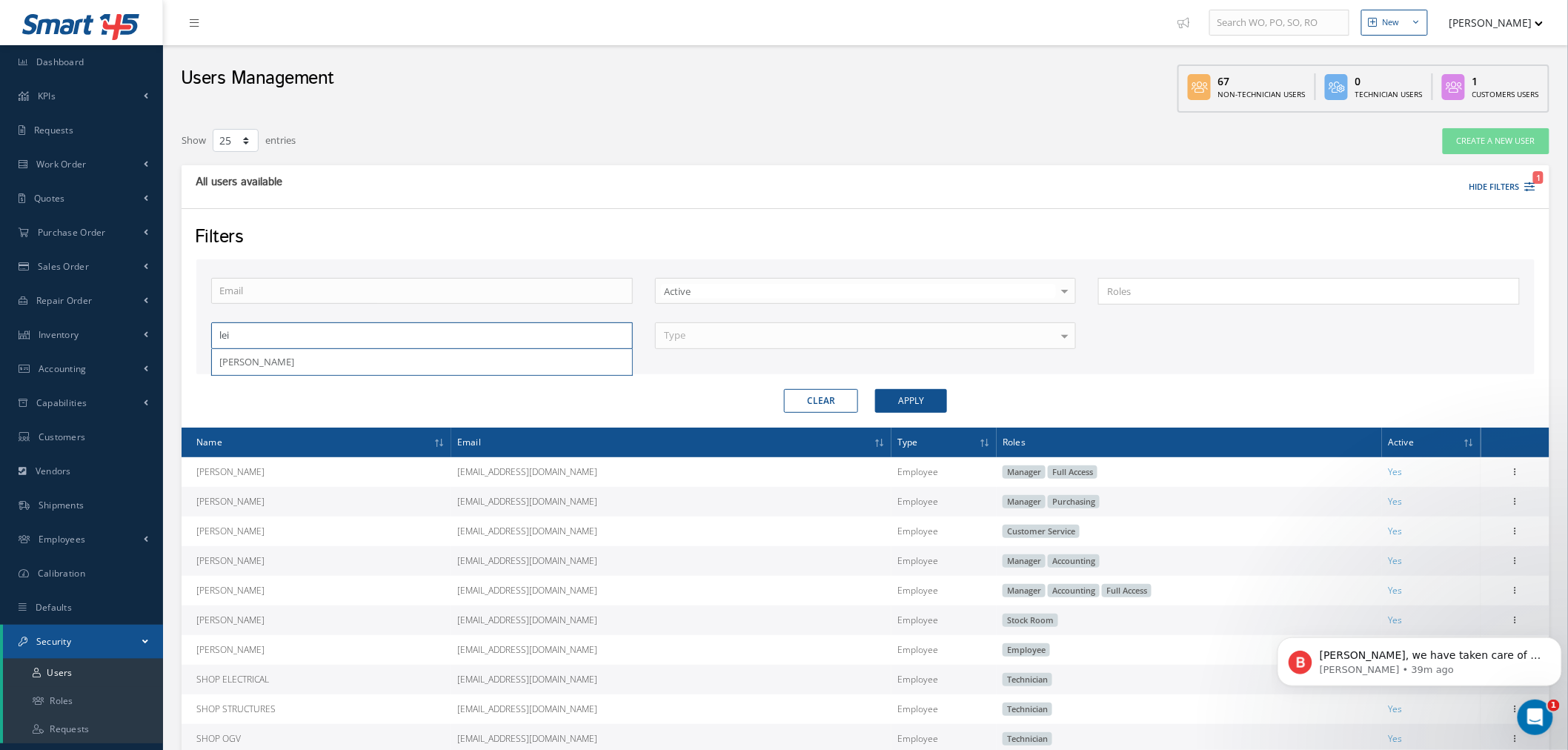
drag, startPoint x: 501, startPoint y: 345, endPoint x: 483, endPoint y: 347, distance: 18.1
click at [501, 345] on input "lei" at bounding box center [421, 336] width 421 height 27
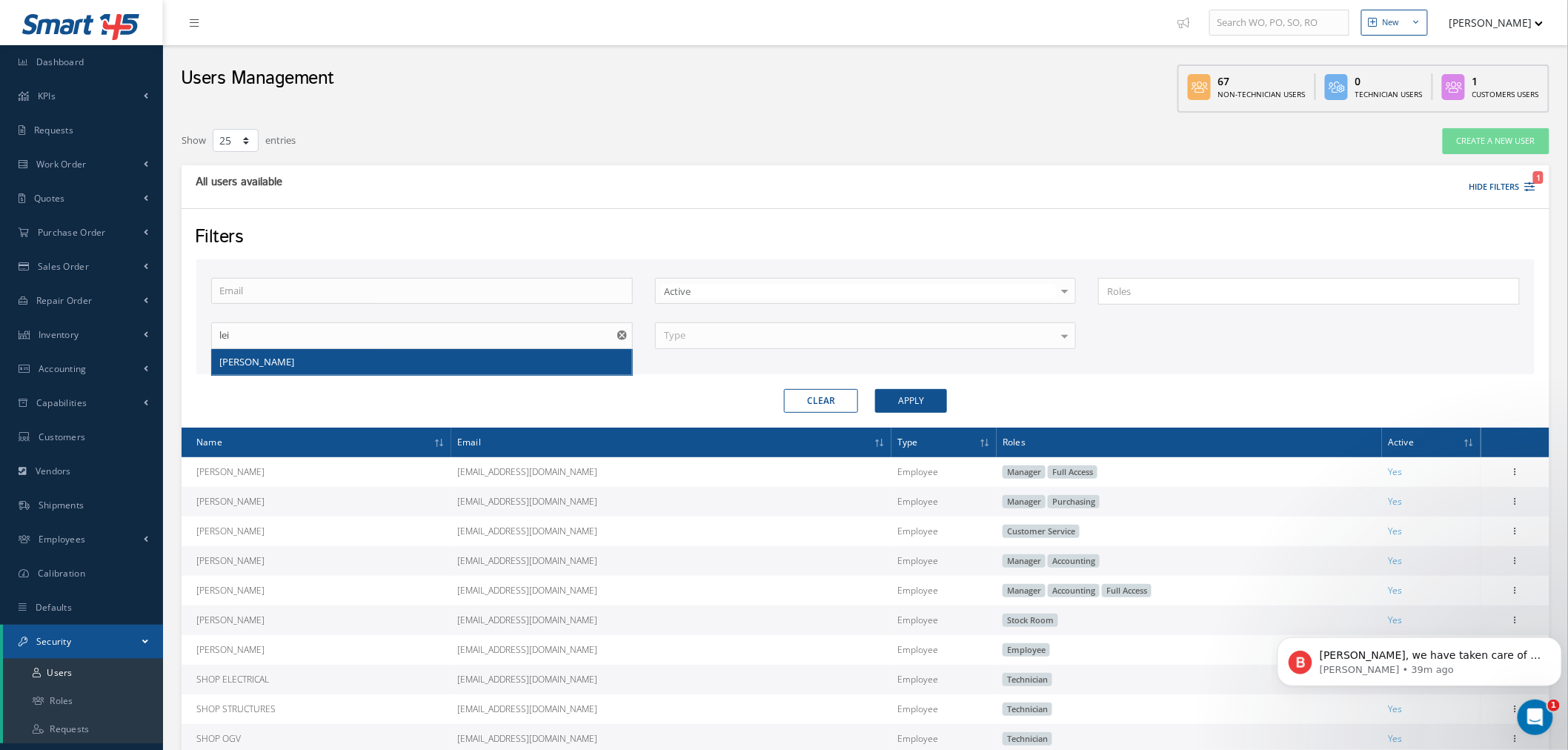
drag, startPoint x: 471, startPoint y: 367, endPoint x: 498, endPoint y: 369, distance: 27.1
click at [471, 367] on div "[PERSON_NAME]" at bounding box center [421, 363] width 405 height 15
type input "[PERSON_NAME]"
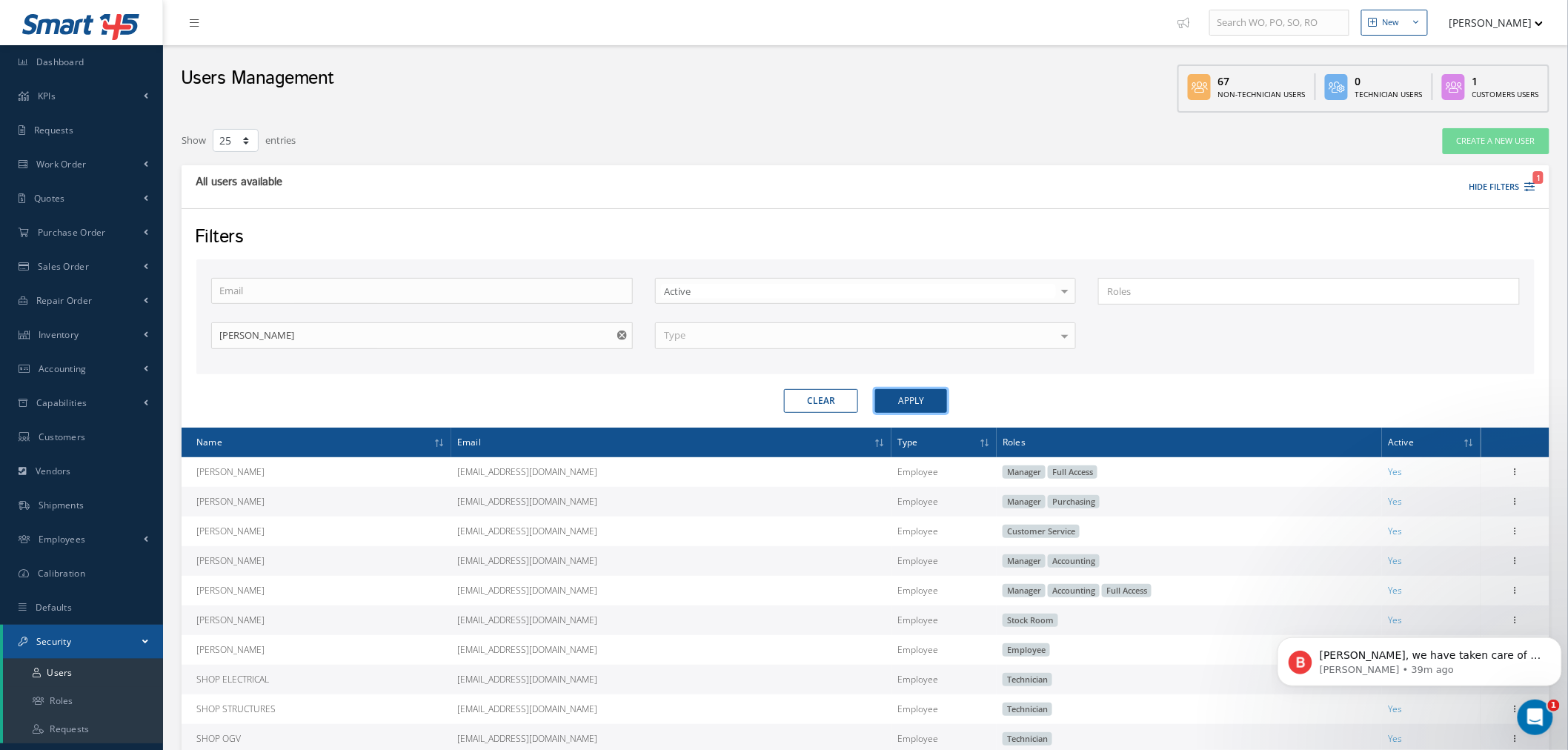
click at [917, 397] on button "Apply" at bounding box center [911, 401] width 72 height 24
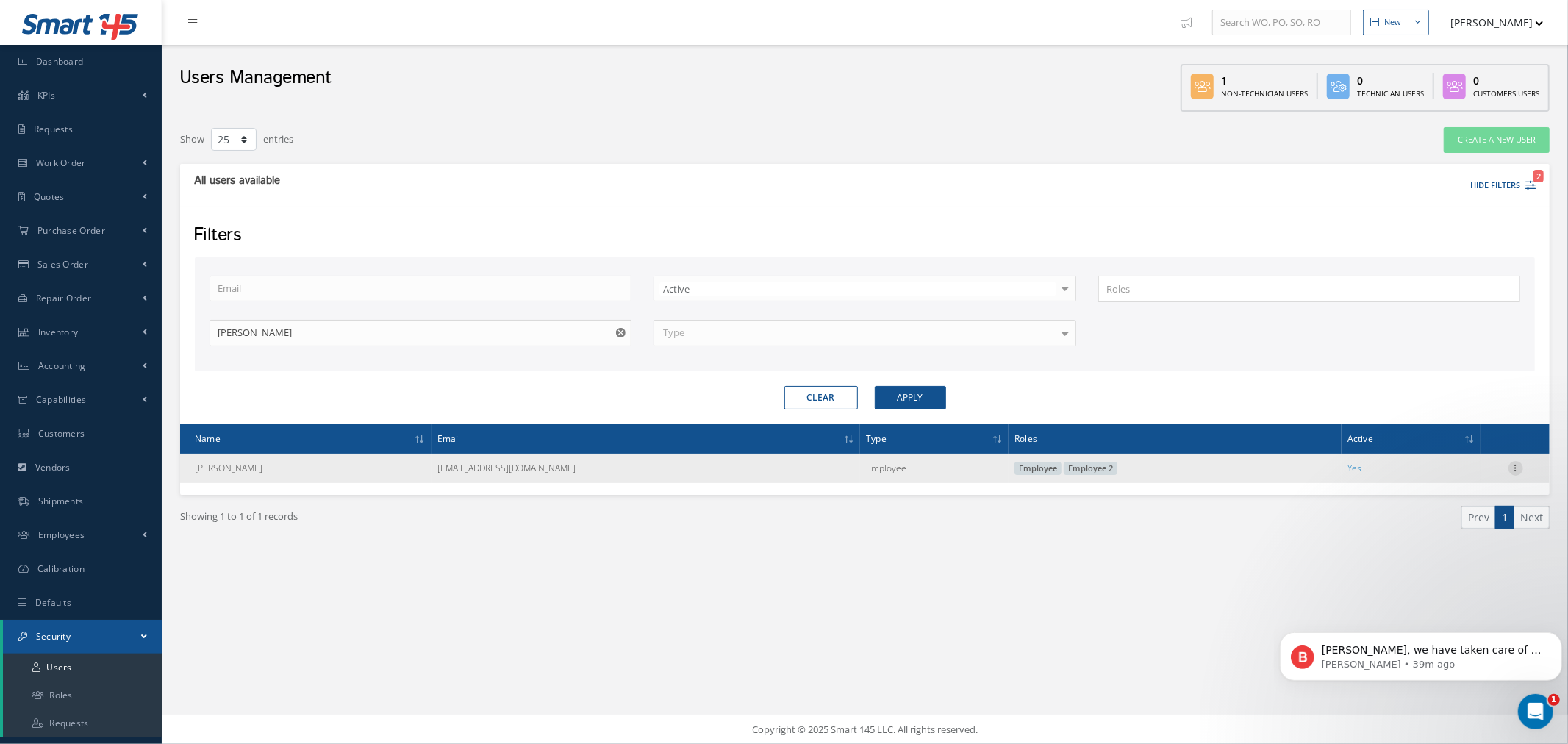
click at [1519, 467] on icon at bounding box center [1516, 466] width 15 height 11
click at [1486, 474] on link "Edit" at bounding box center [1447, 477] width 116 height 19
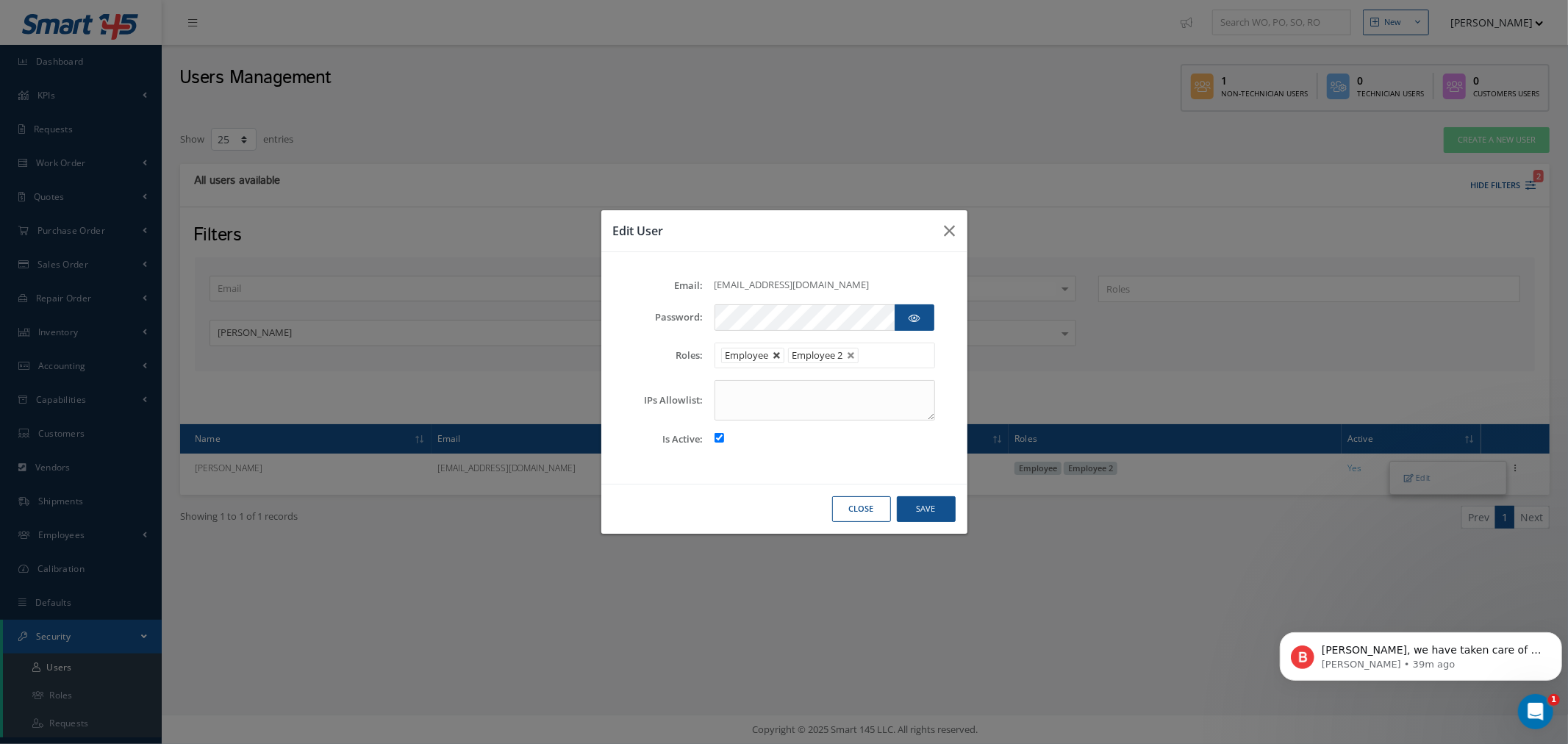
click at [776, 353] on link at bounding box center [776, 355] width 8 height 8
click at [923, 505] on button "Save" at bounding box center [926, 509] width 58 height 25
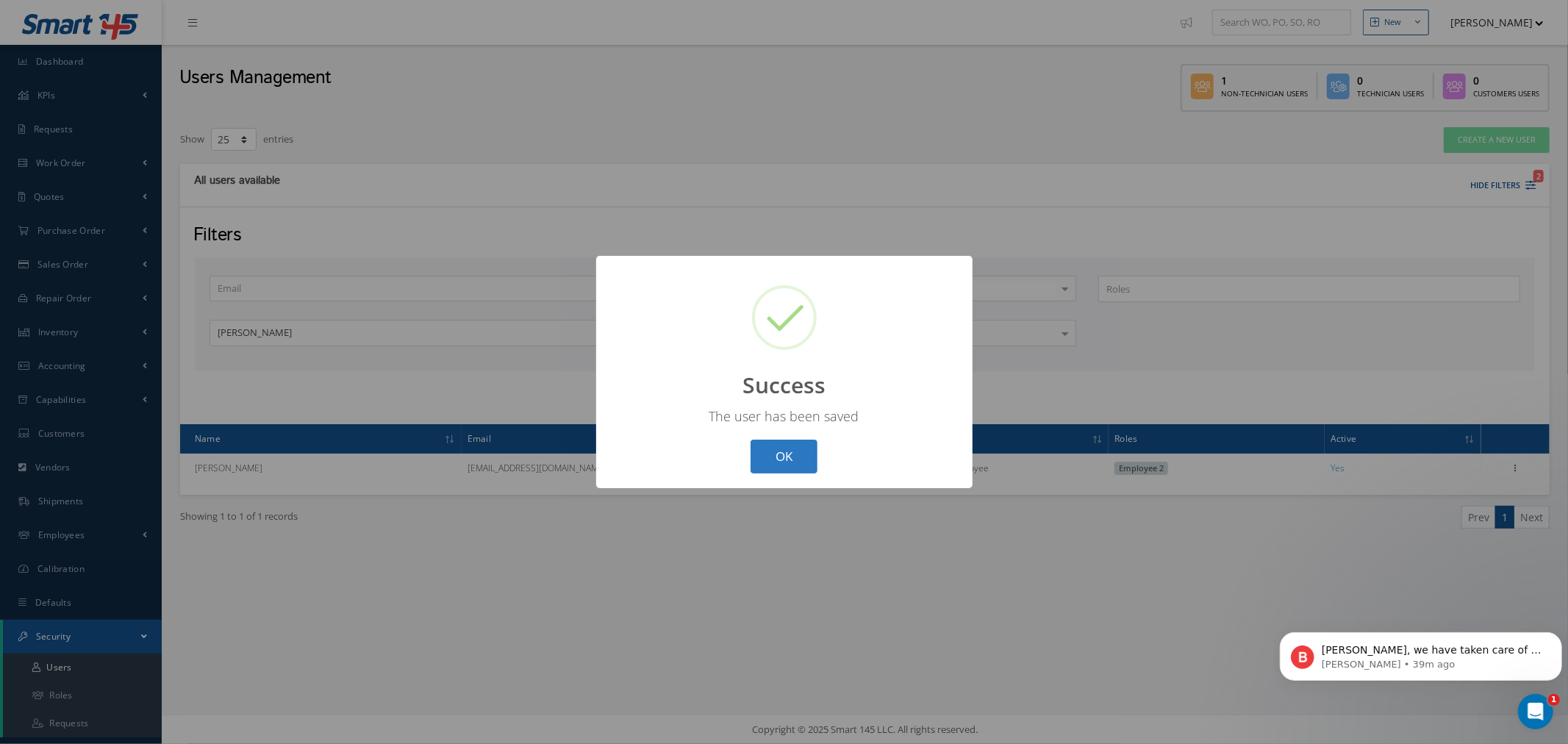
click at [805, 461] on button "OK" at bounding box center [784, 457] width 67 height 35
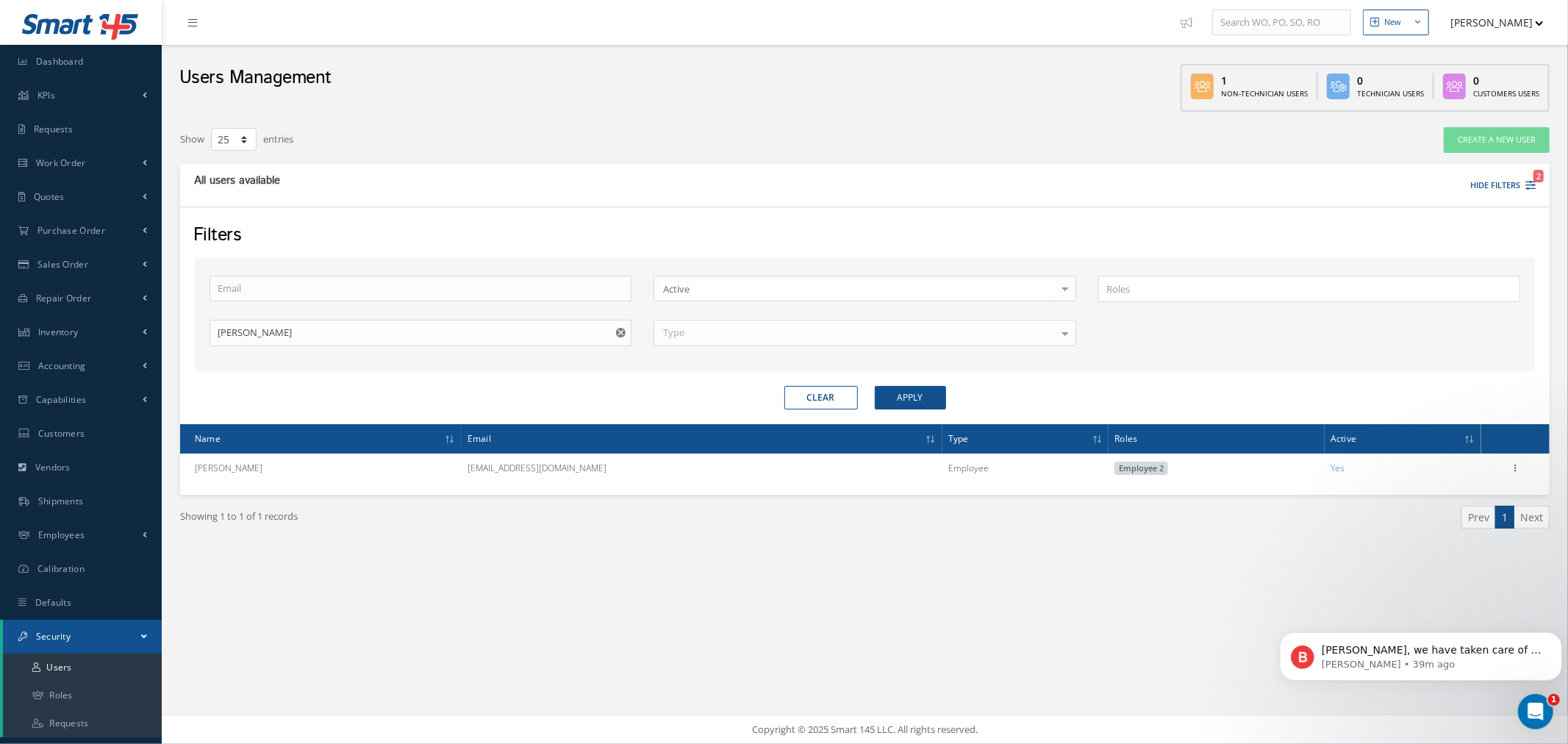
click at [619, 329] on use "Reset" at bounding box center [621, 332] width 9 height 9
click at [464, 332] on input "text" at bounding box center [420, 333] width 422 height 26
click at [350, 344] on input "k" at bounding box center [420, 333] width 422 height 26
type input "kevin"
click at [929, 395] on button "Apply" at bounding box center [911, 397] width 72 height 24
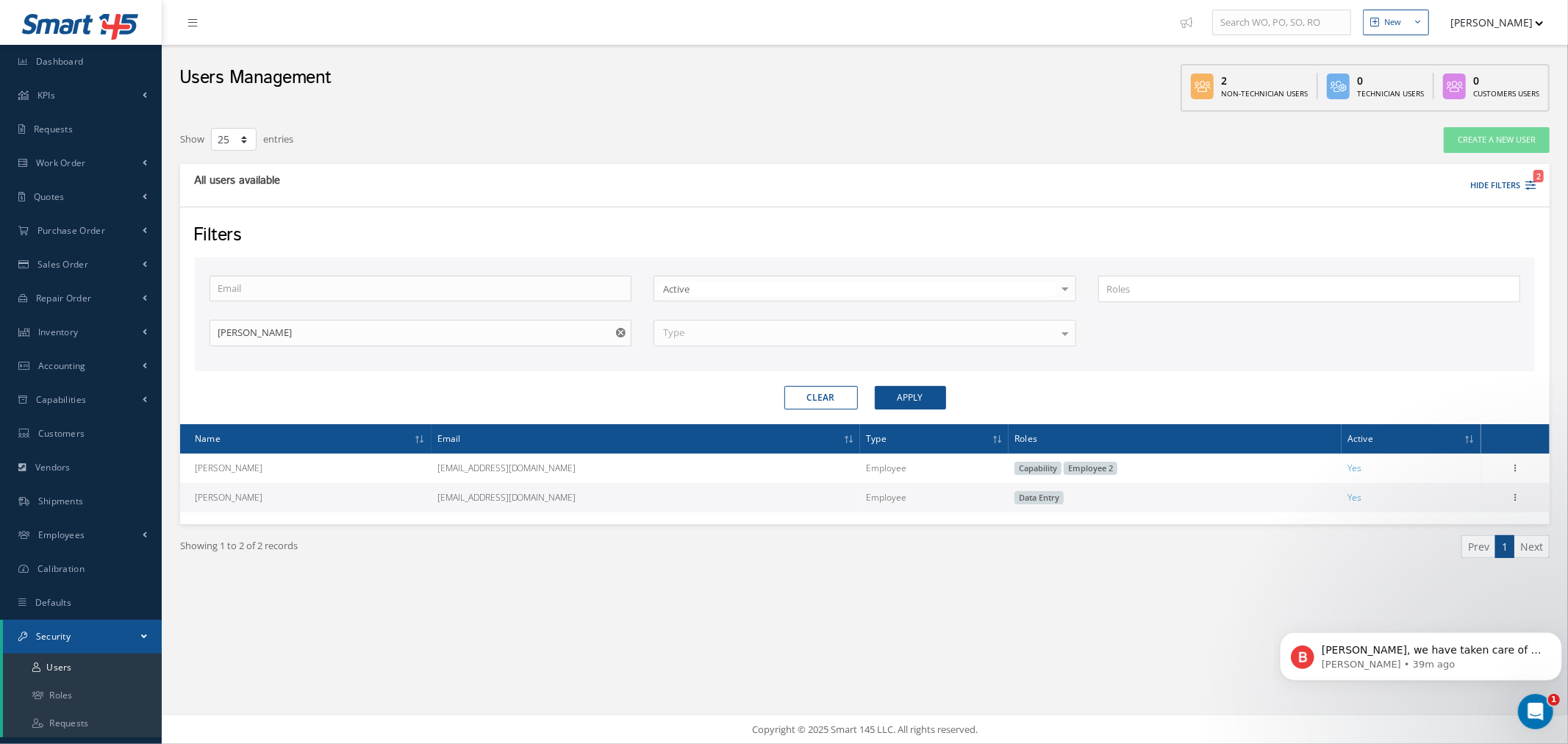
click at [1241, 357] on div "Email Active Inactive Active All Status No elements found. List is empty. × Loa…" at bounding box center [865, 320] width 1333 height 89
